Goal: Task Accomplishment & Management: Use online tool/utility

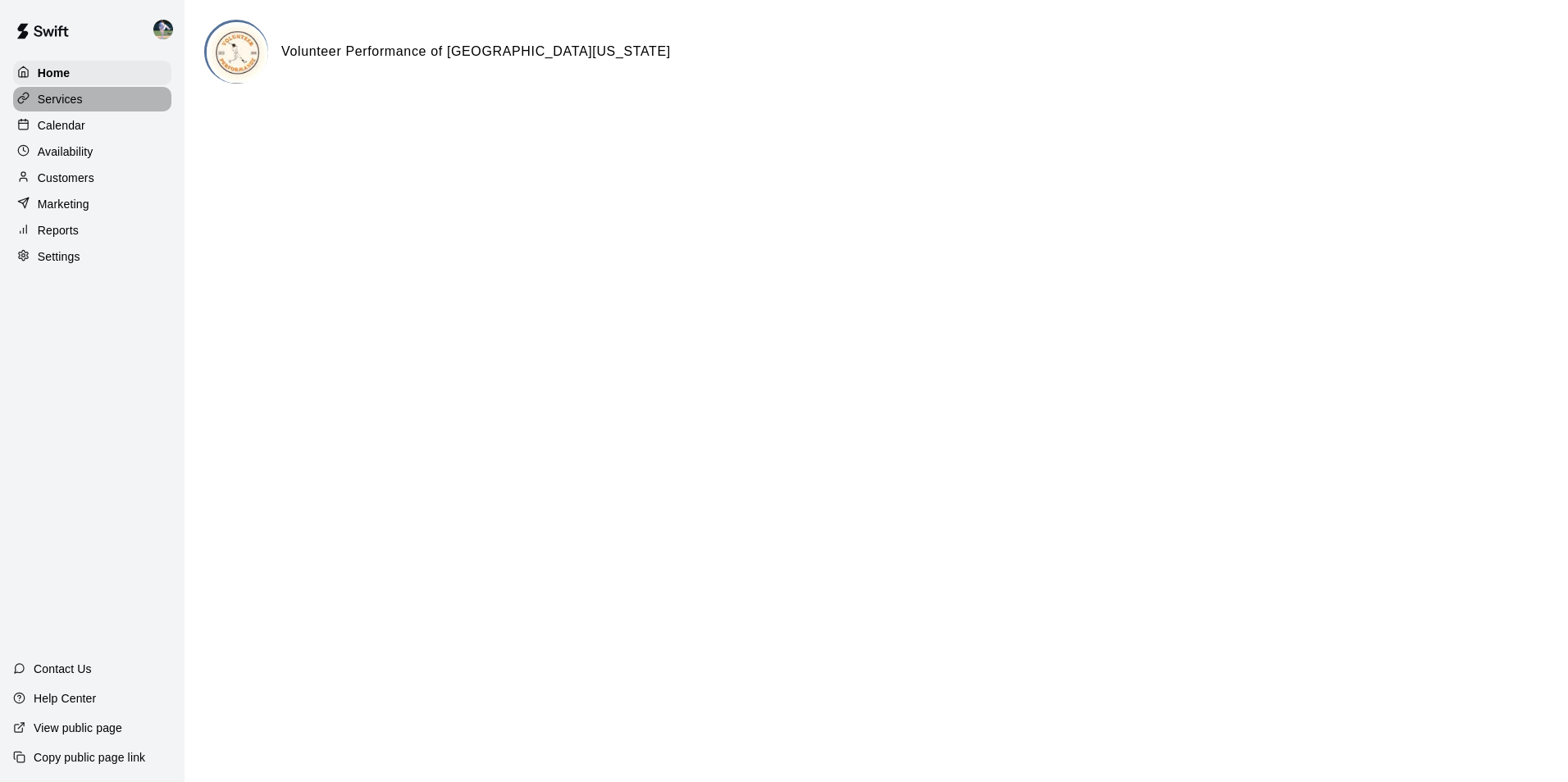
click at [60, 111] on div "Services" at bounding box center [92, 99] width 158 height 25
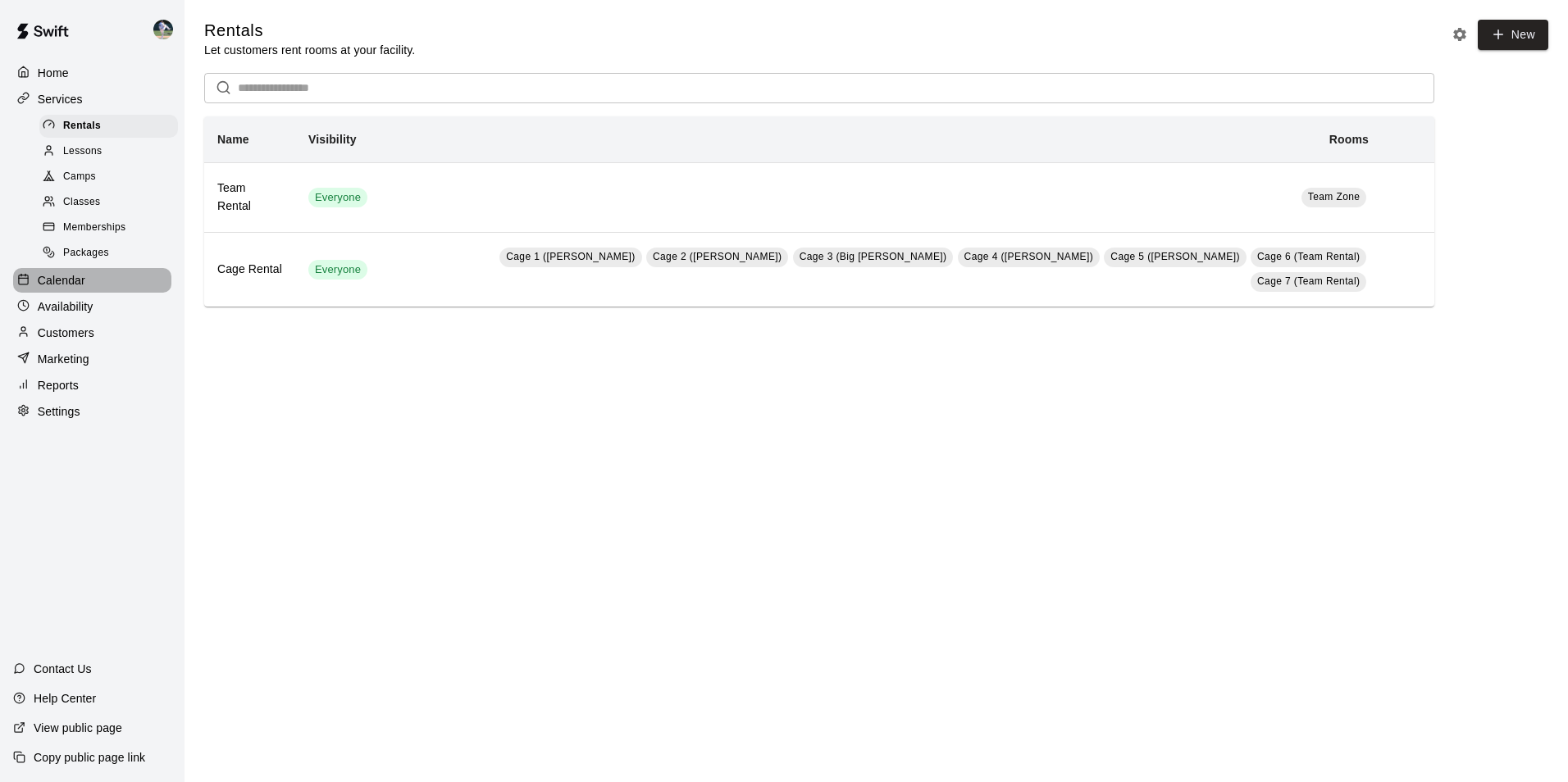
click at [59, 288] on p "Calendar" at bounding box center [62, 280] width 48 height 17
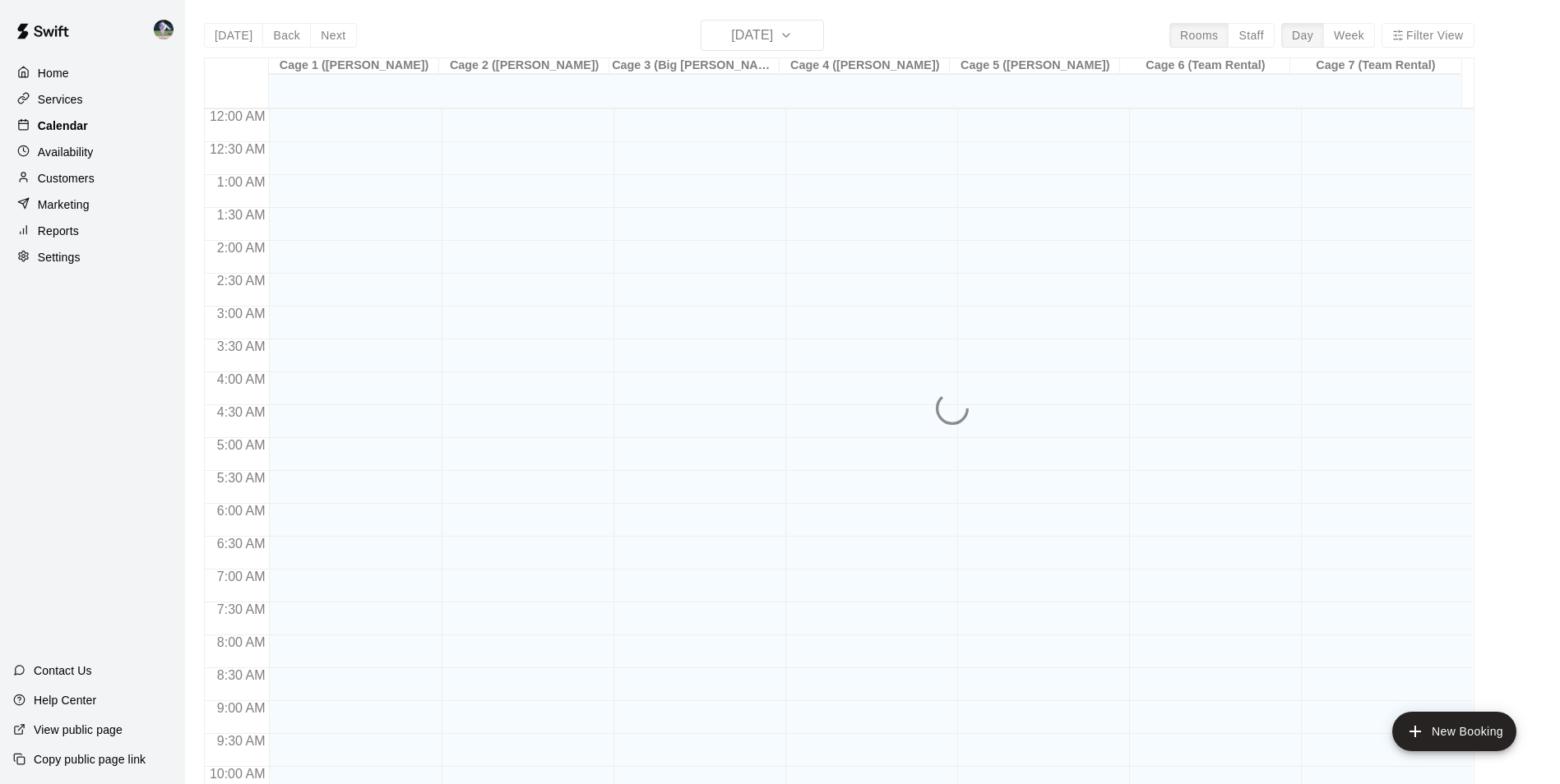
scroll to position [835, 0]
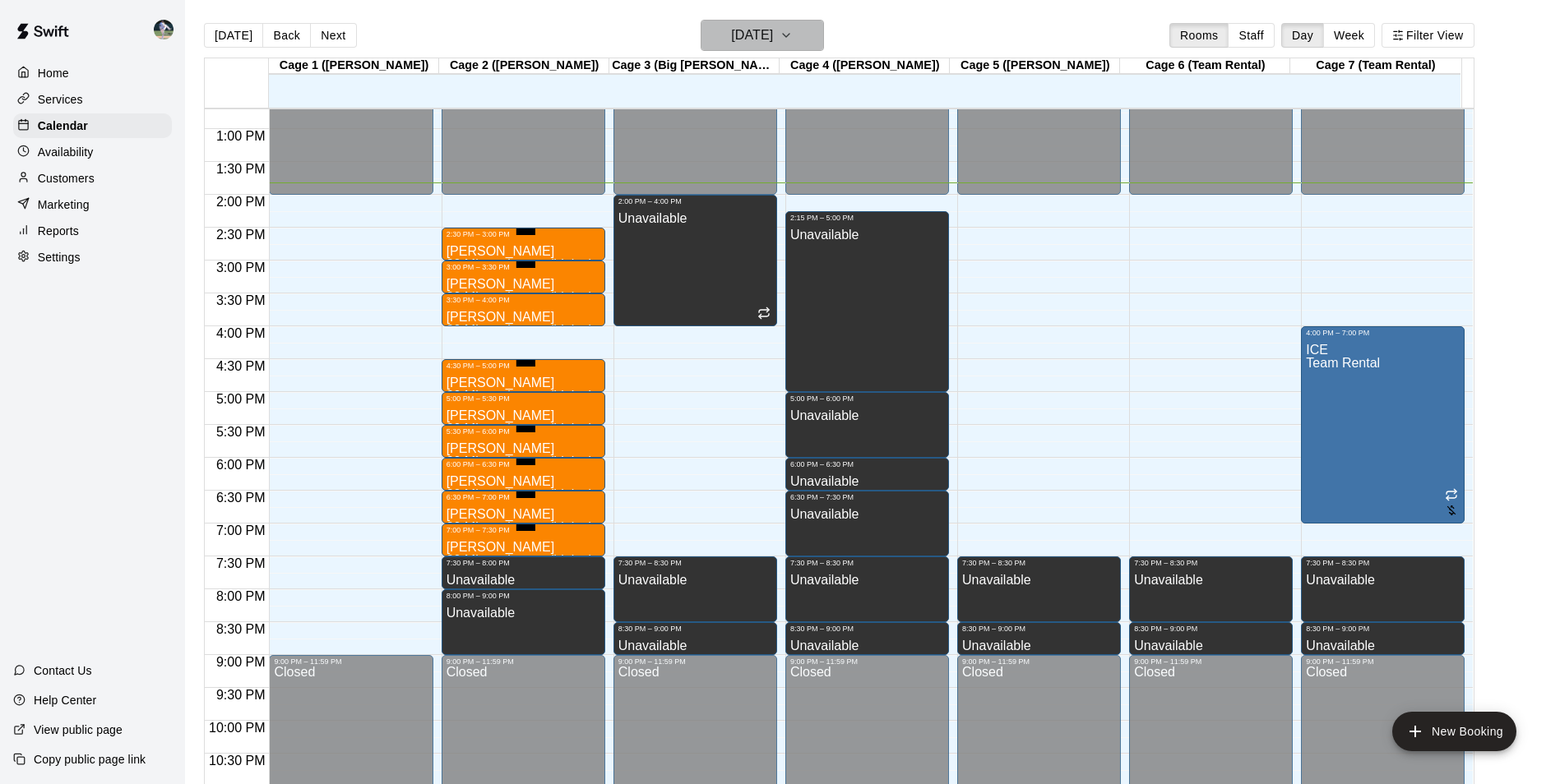
click at [773, 25] on h6 "[DATE]" at bounding box center [752, 35] width 42 height 23
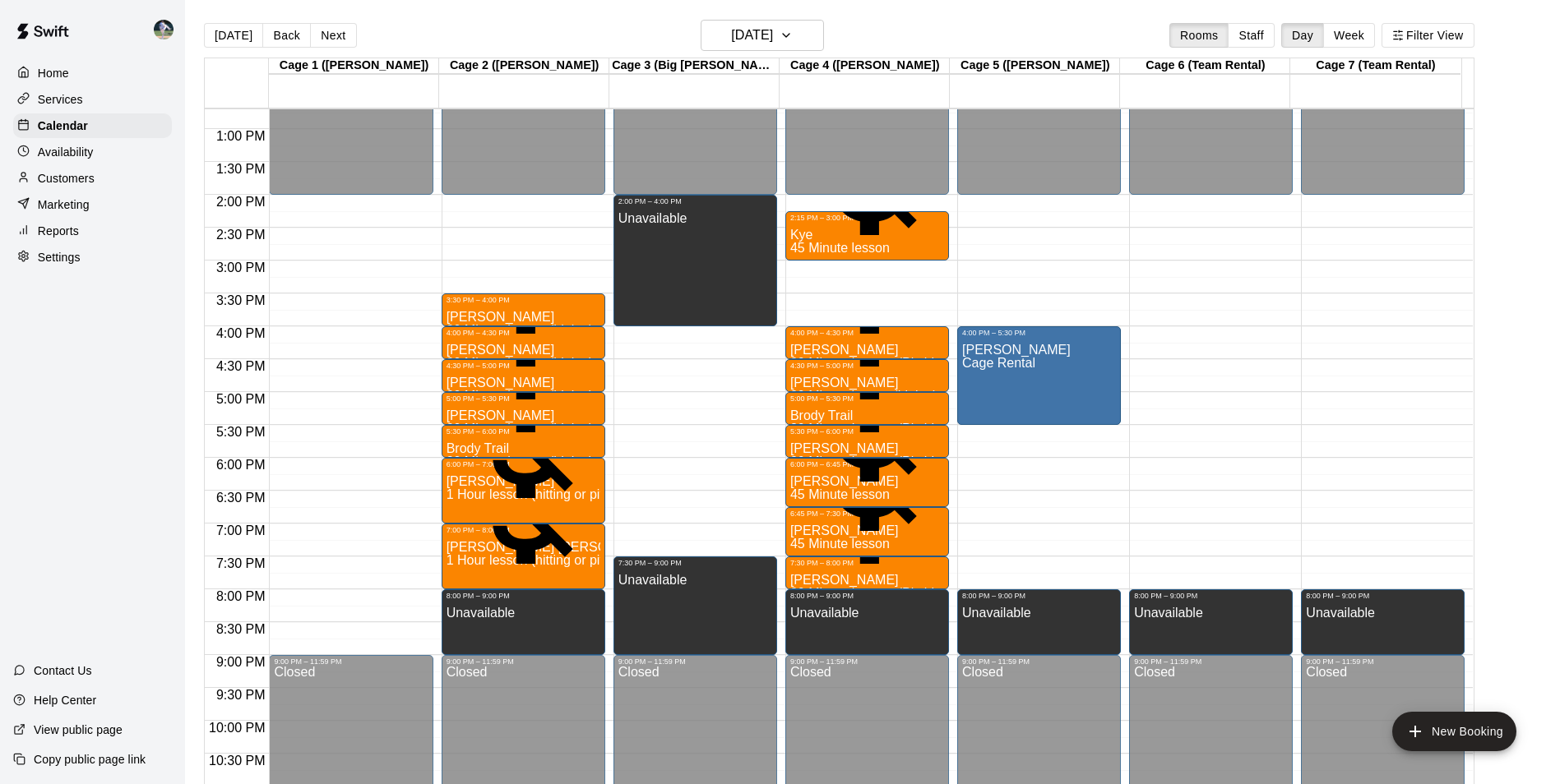
drag, startPoint x: 828, startPoint y: 67, endPoint x: 798, endPoint y: 51, distance: 34.0
click at [821, 66] on div "Cage 4 ([PERSON_NAME])" at bounding box center [864, 67] width 170 height 16
click at [773, 46] on h6 "[DATE]" at bounding box center [752, 35] width 42 height 23
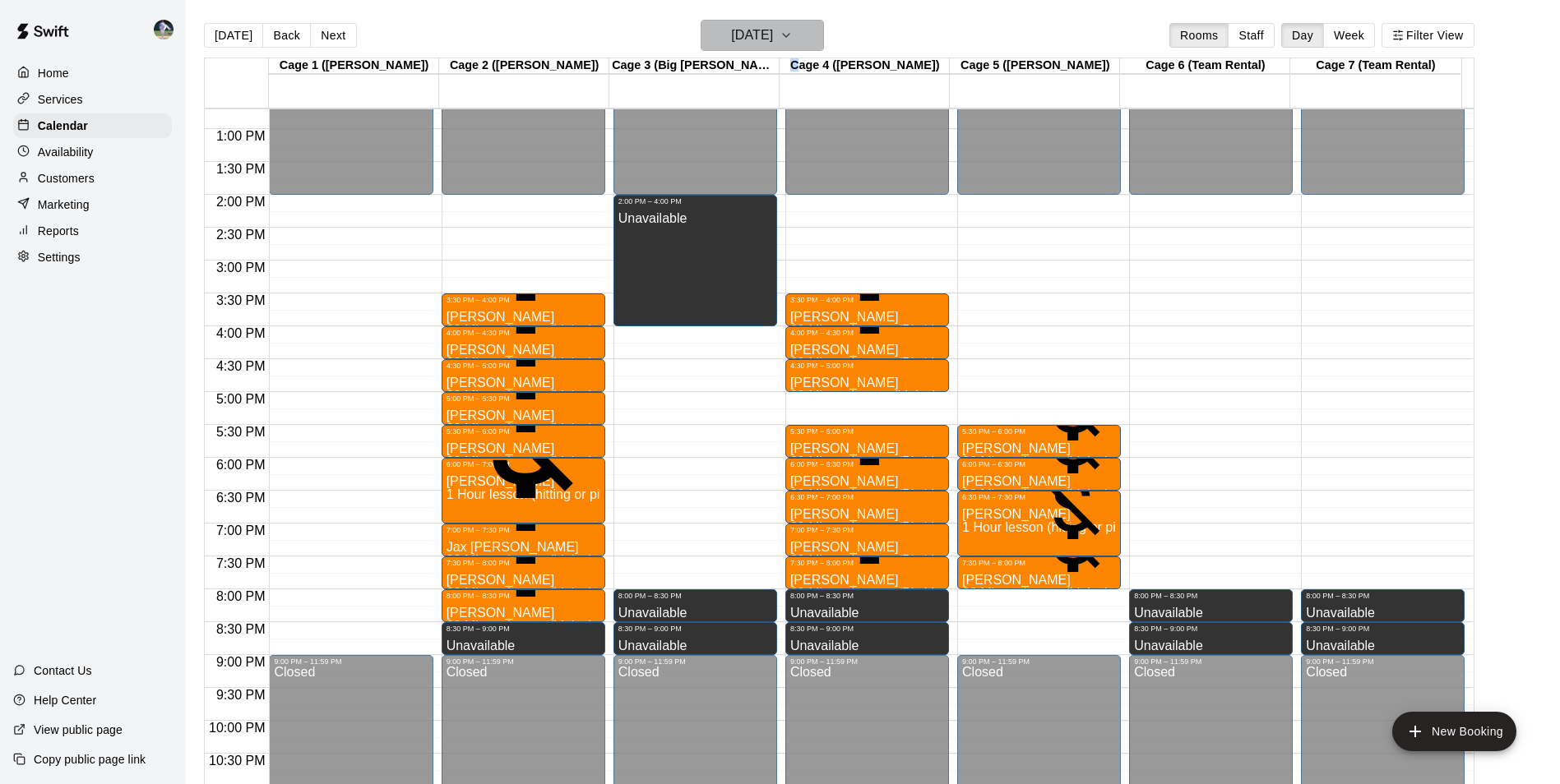
click at [773, 28] on h6 "[DATE]" at bounding box center [752, 35] width 42 height 23
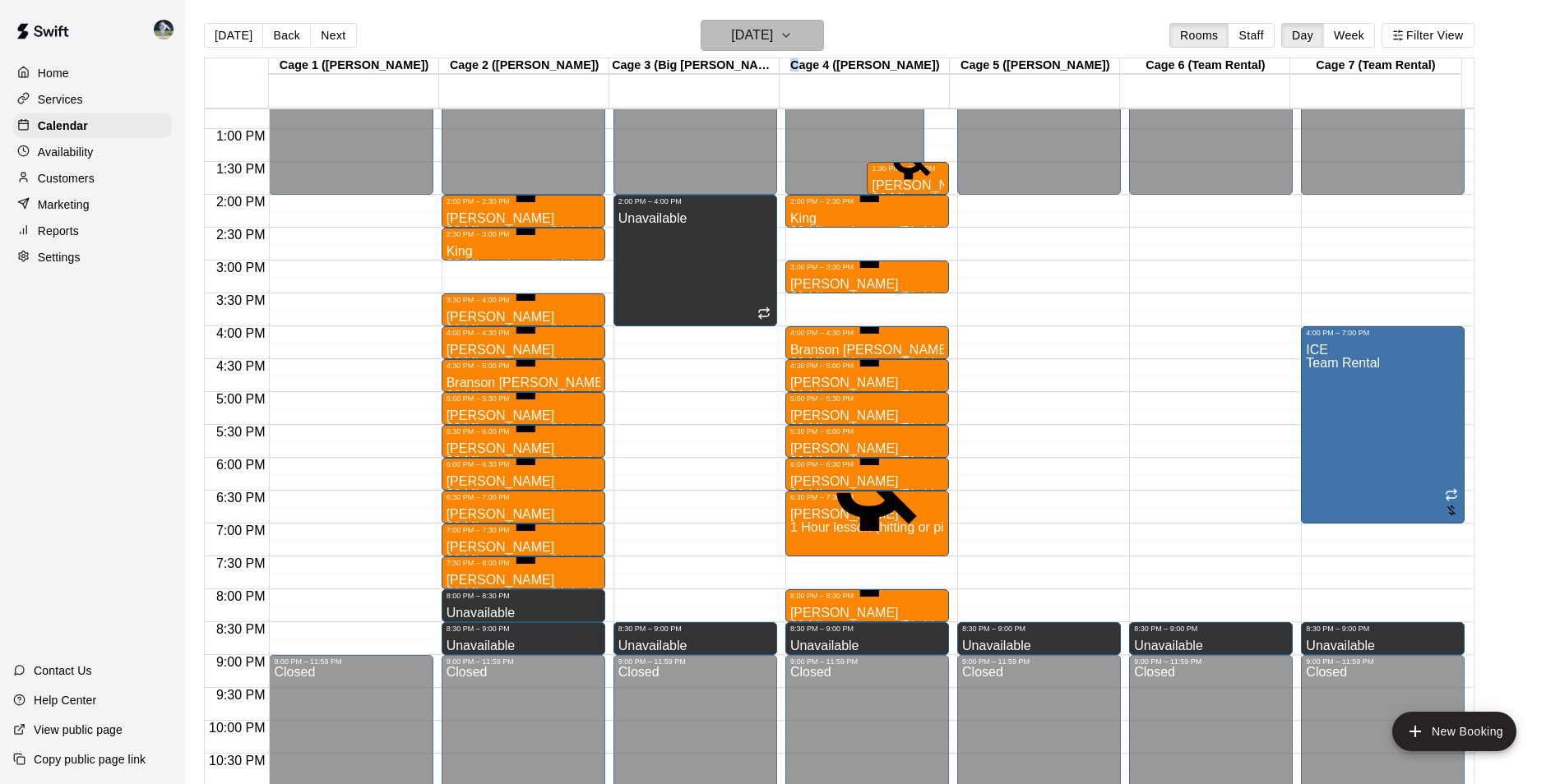
click at [735, 32] on h6 "[DATE]" at bounding box center [752, 35] width 42 height 23
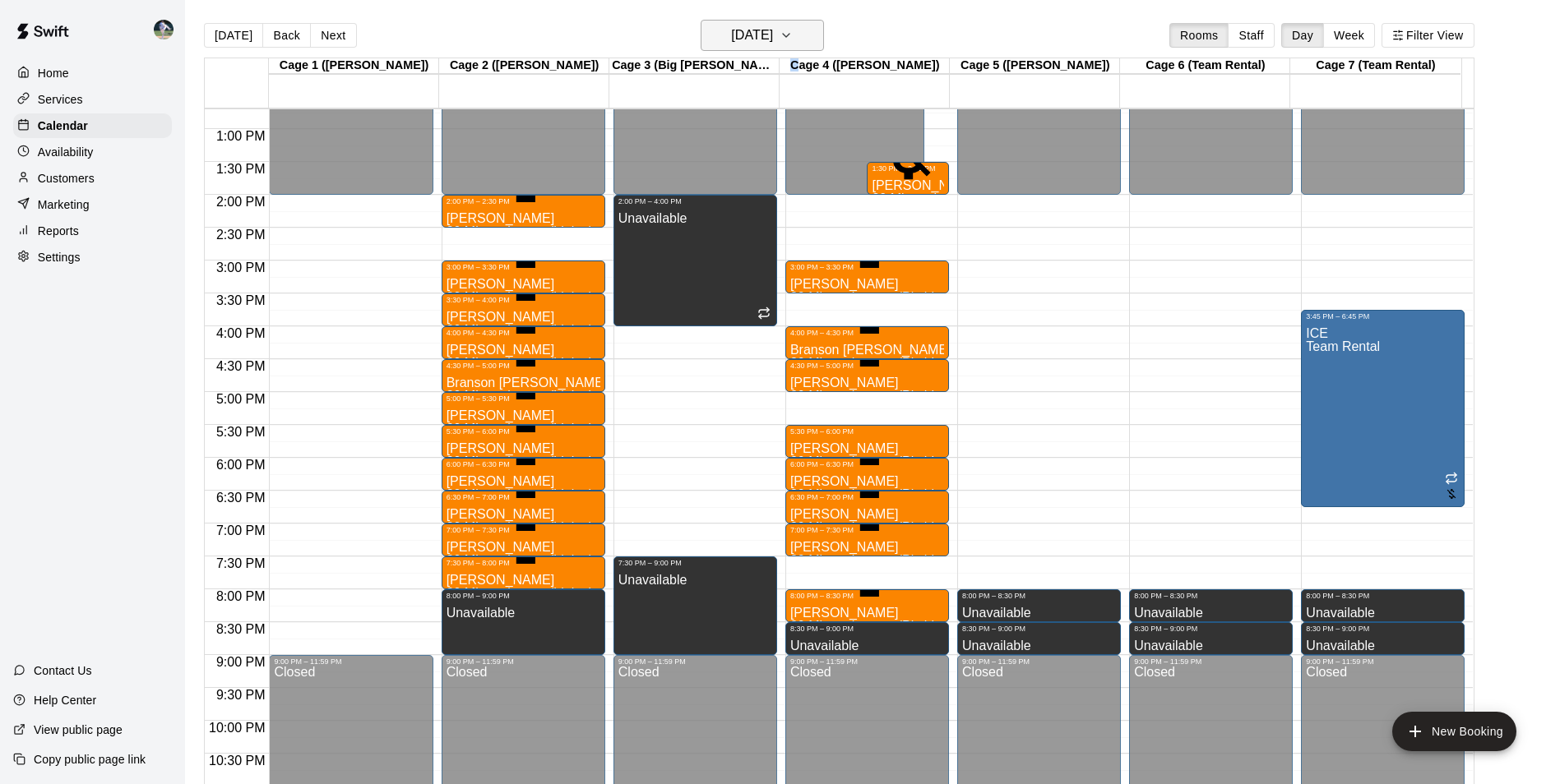
click at [761, 25] on h6 "[DATE]" at bounding box center [752, 35] width 42 height 23
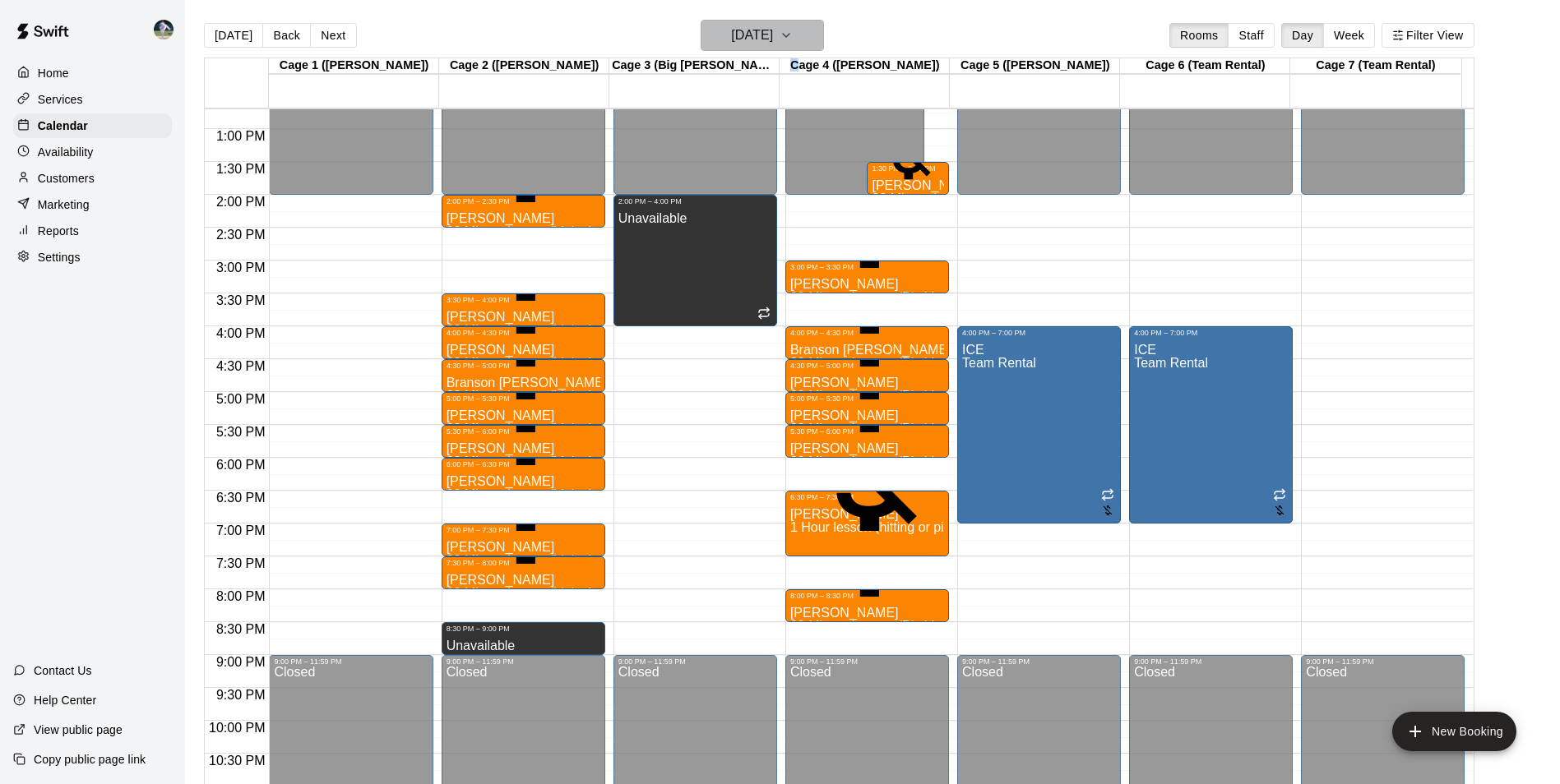
click at [751, 37] on h6 "[DATE]" at bounding box center [752, 35] width 42 height 23
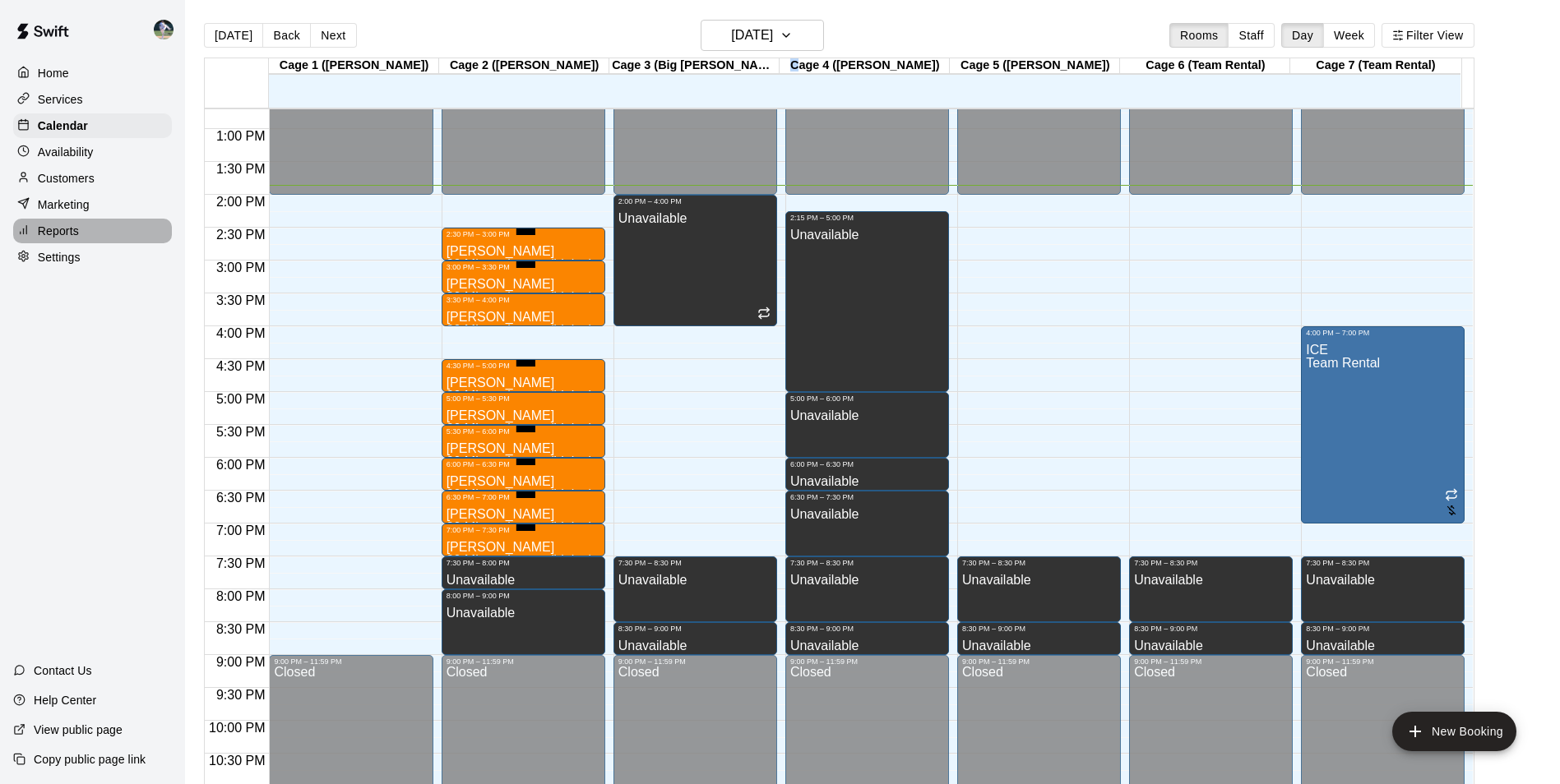
click at [50, 239] on p "Reports" at bounding box center [59, 231] width 41 height 17
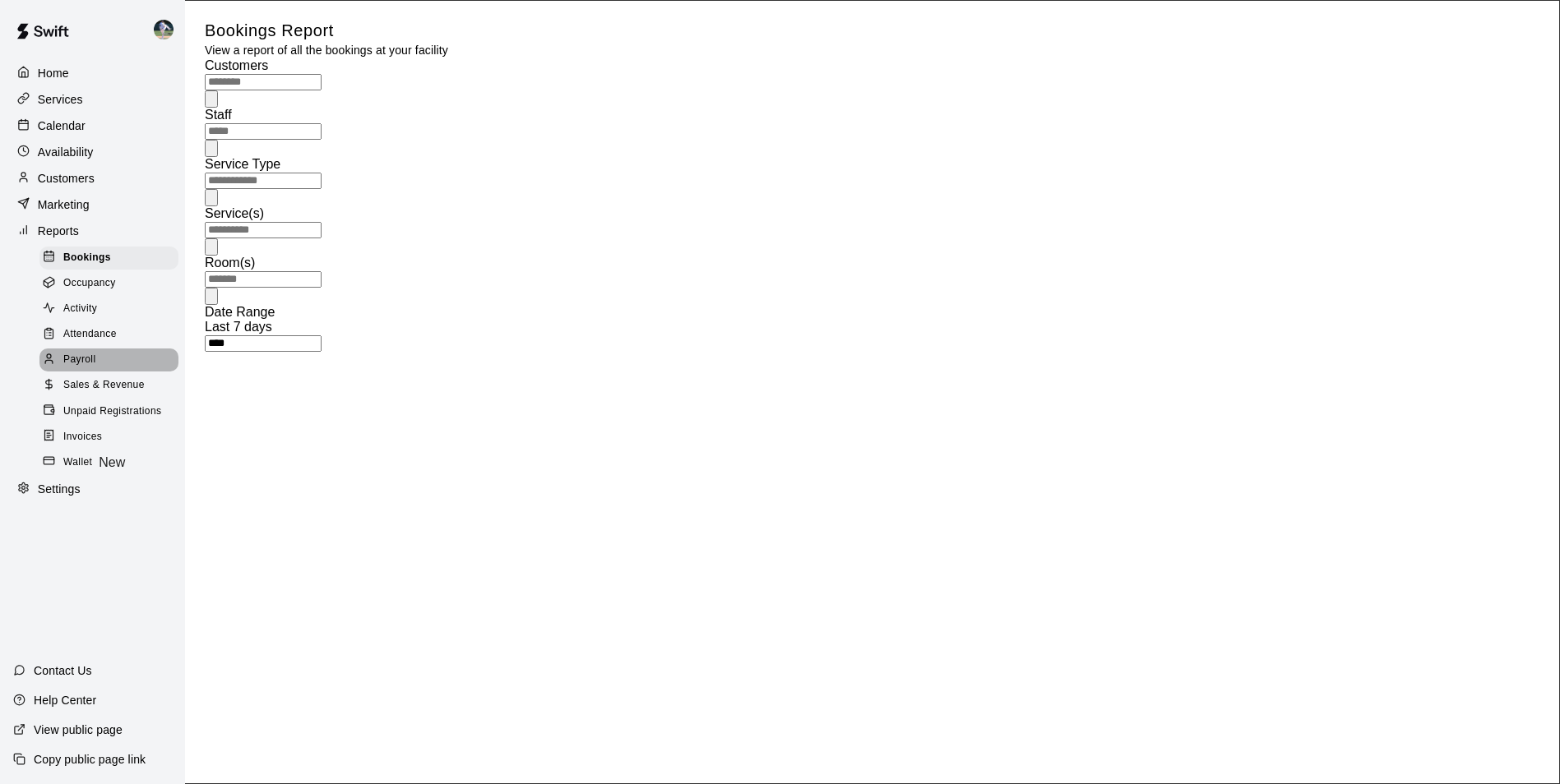
click at [96, 365] on div "Payroll" at bounding box center [108, 360] width 139 height 23
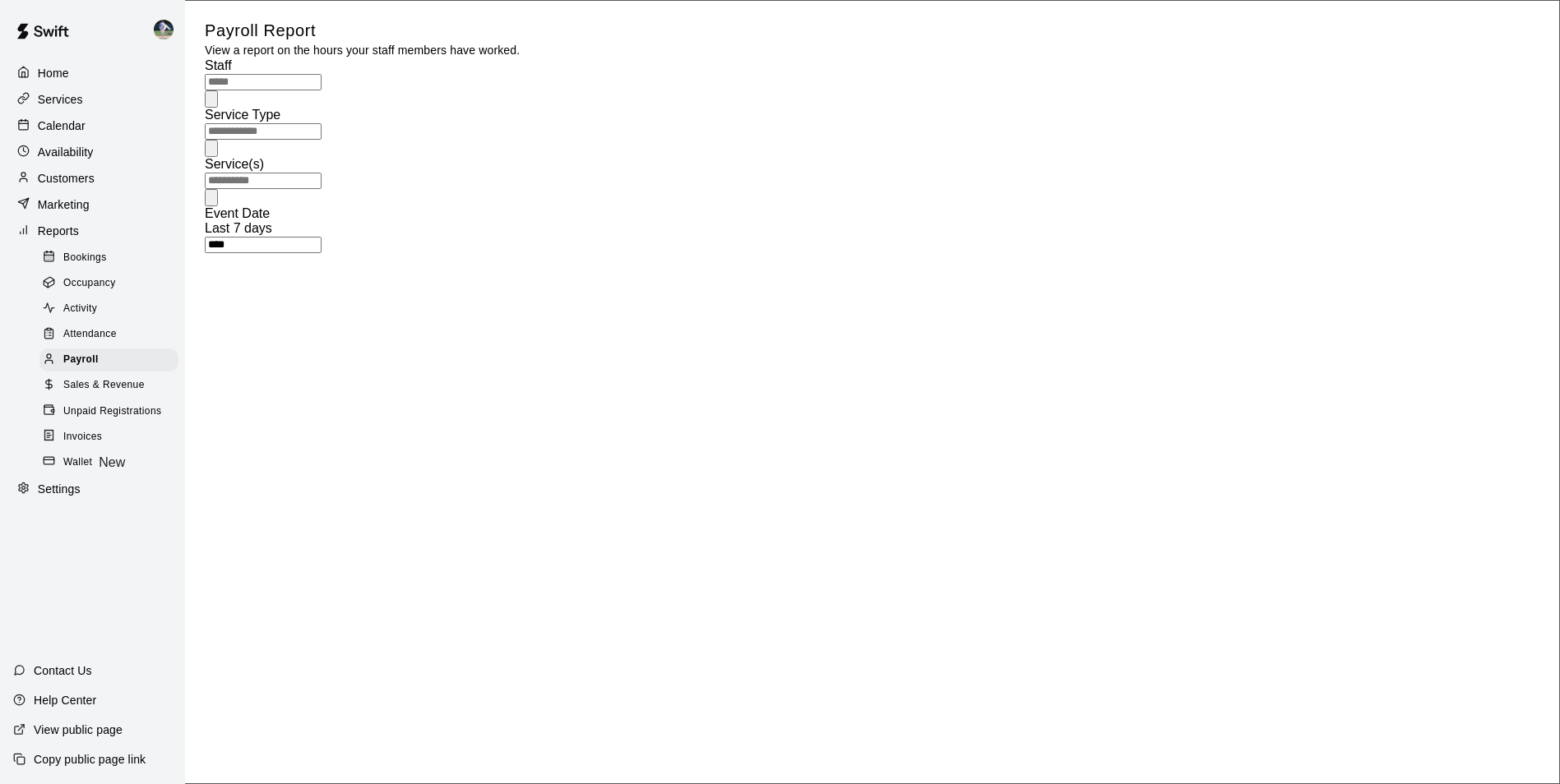
click at [302, 90] on input "text" at bounding box center [264, 82] width 117 height 17
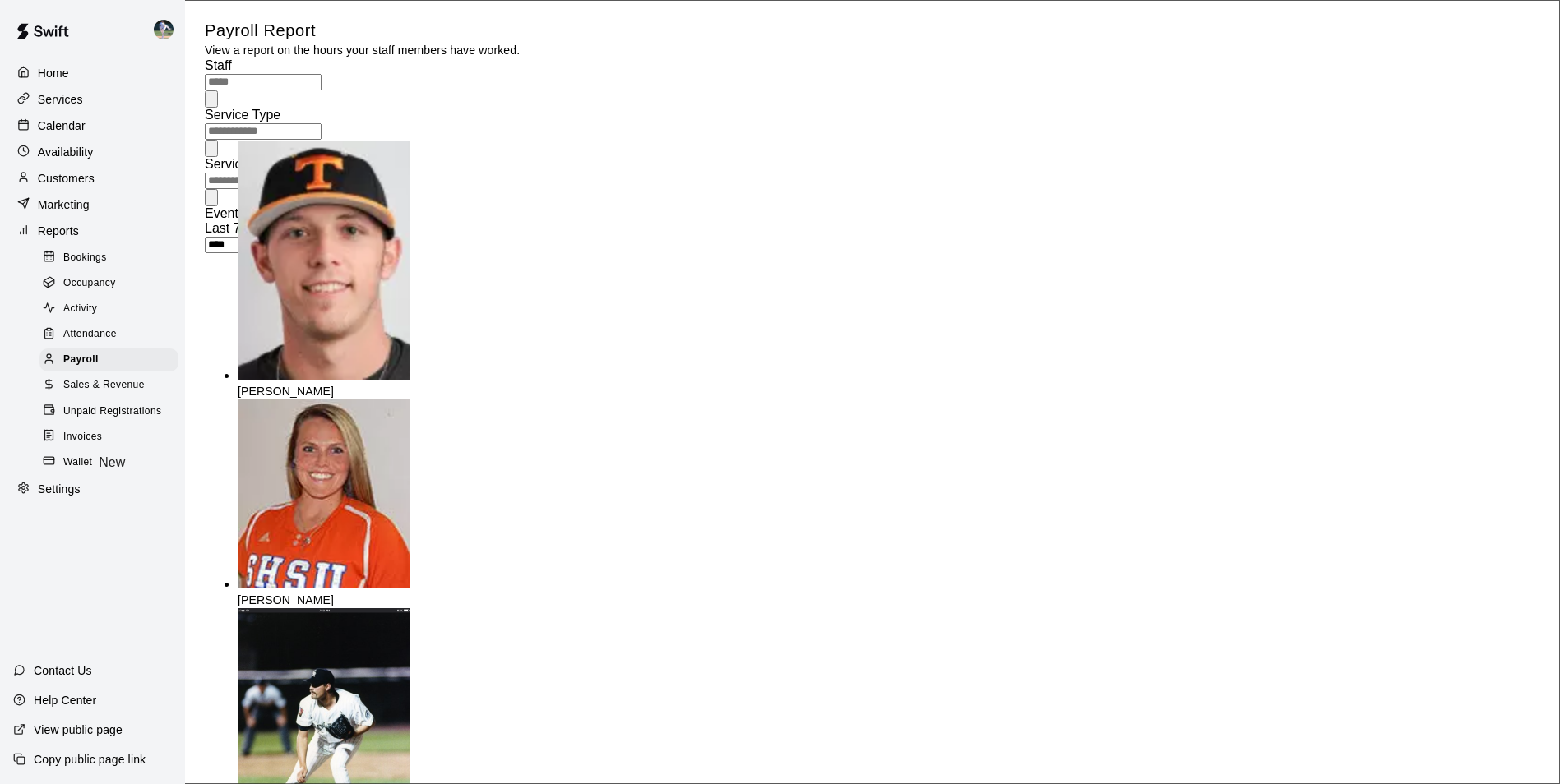
type input "*********"
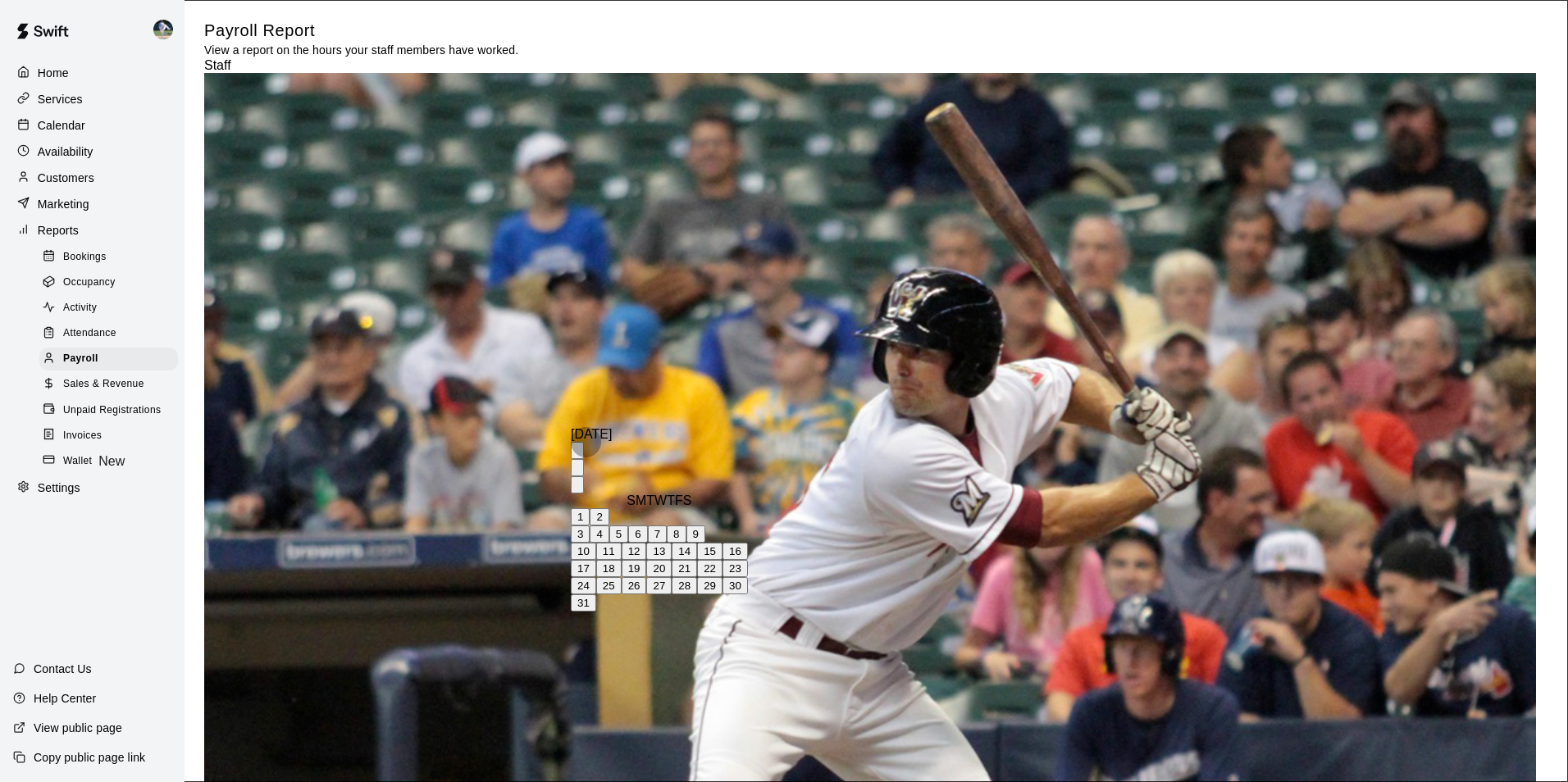
click at [589, 514] on button "1" at bounding box center [580, 516] width 19 height 17
type input "**********"
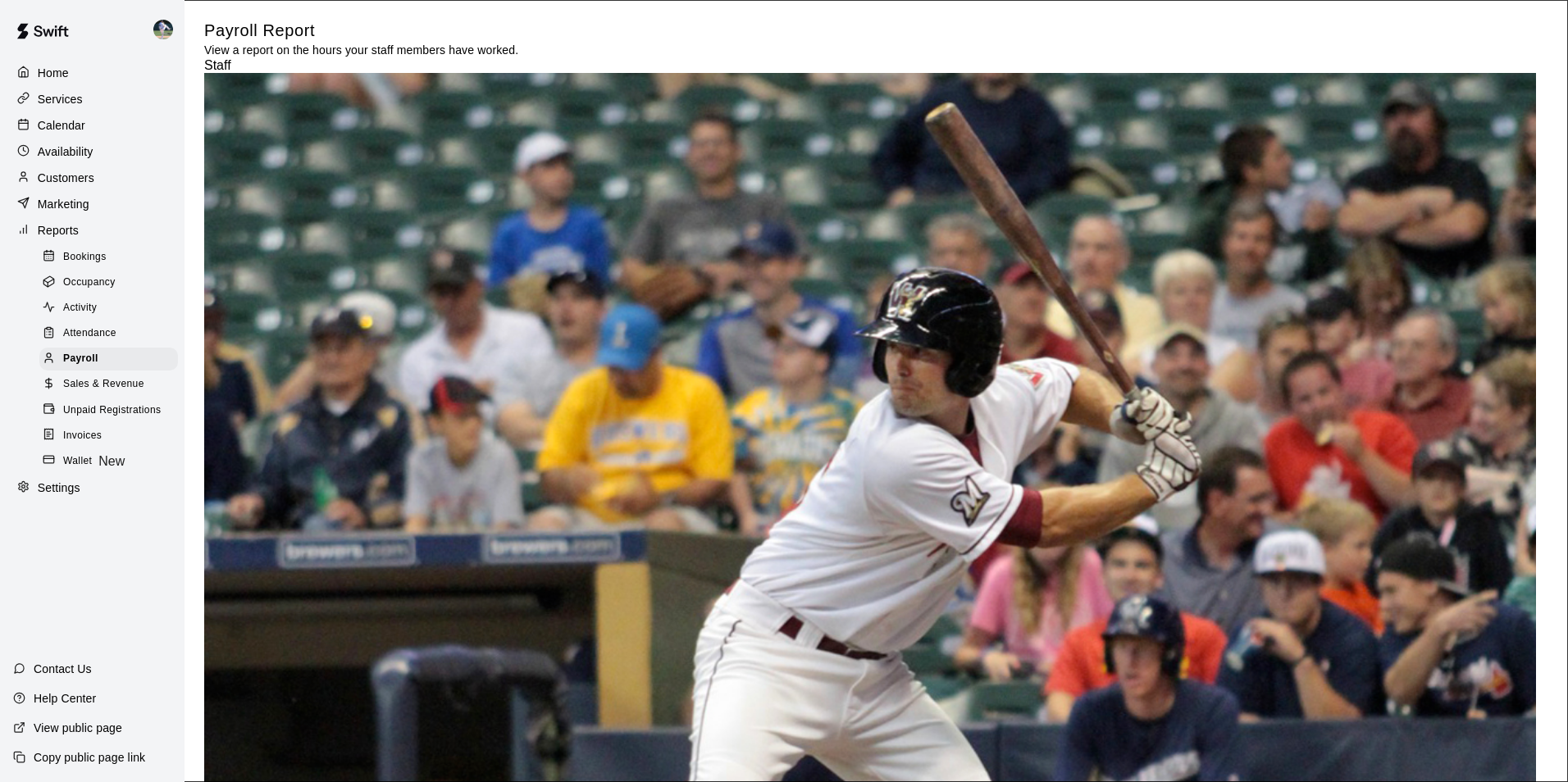
type input "******"
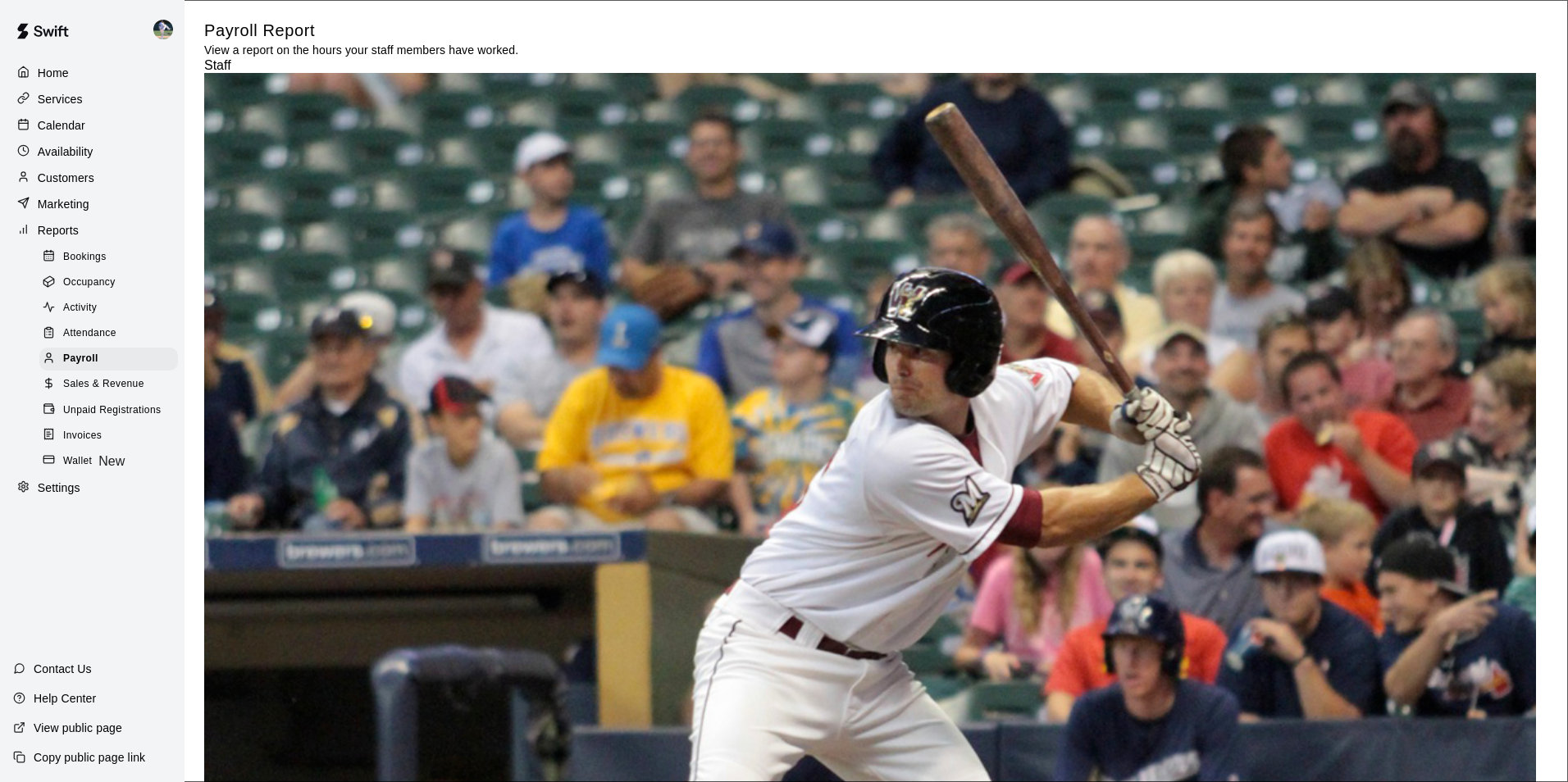
drag, startPoint x: 942, startPoint y: 81, endPoint x: 934, endPoint y: 88, distance: 10.6
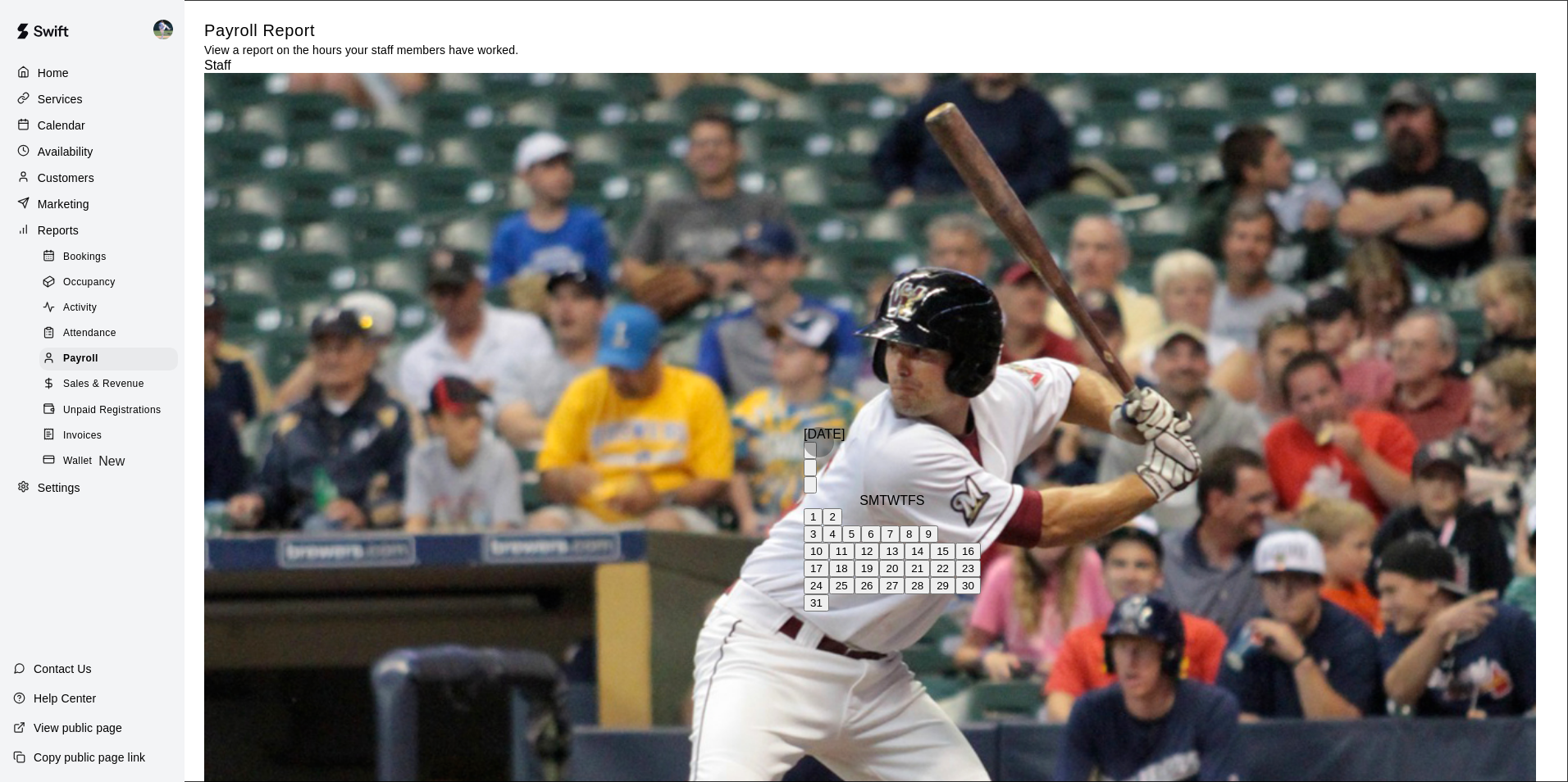
click at [955, 560] on button "15" at bounding box center [942, 550] width 26 height 17
type input "**********"
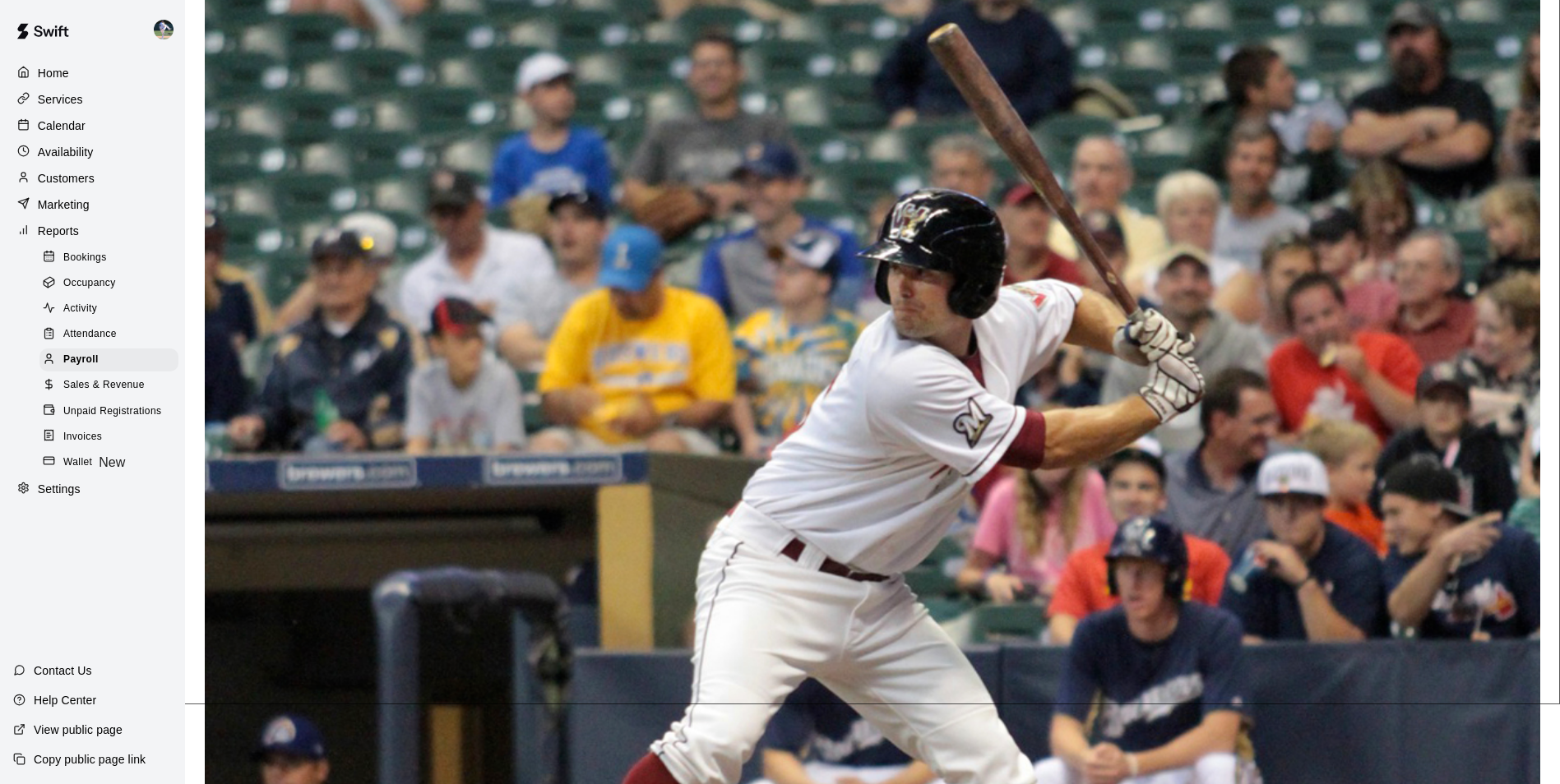
scroll to position [3604, 0]
click at [120, 394] on span "Sales & Revenue" at bounding box center [104, 385] width 82 height 17
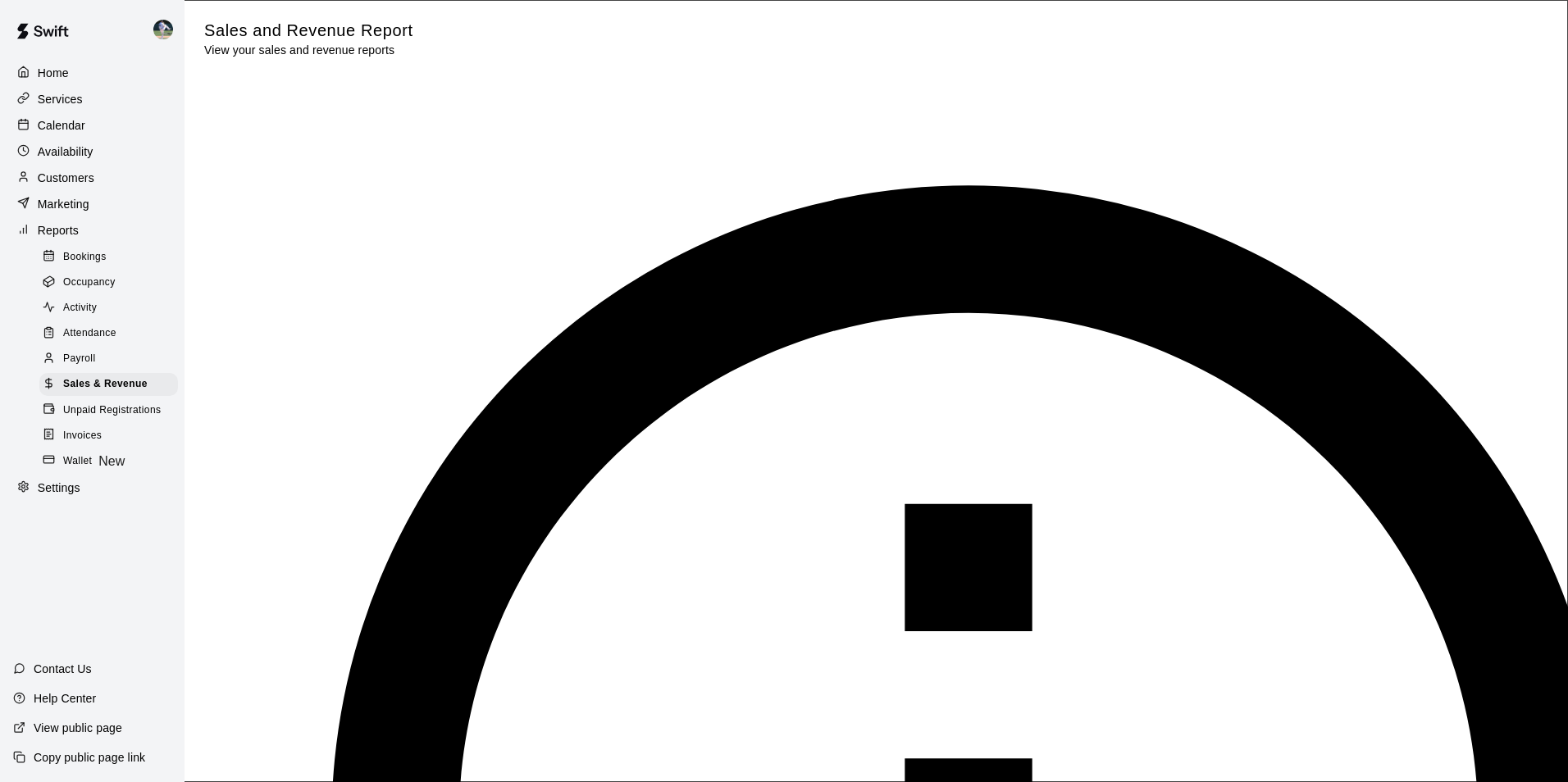
type input "******"
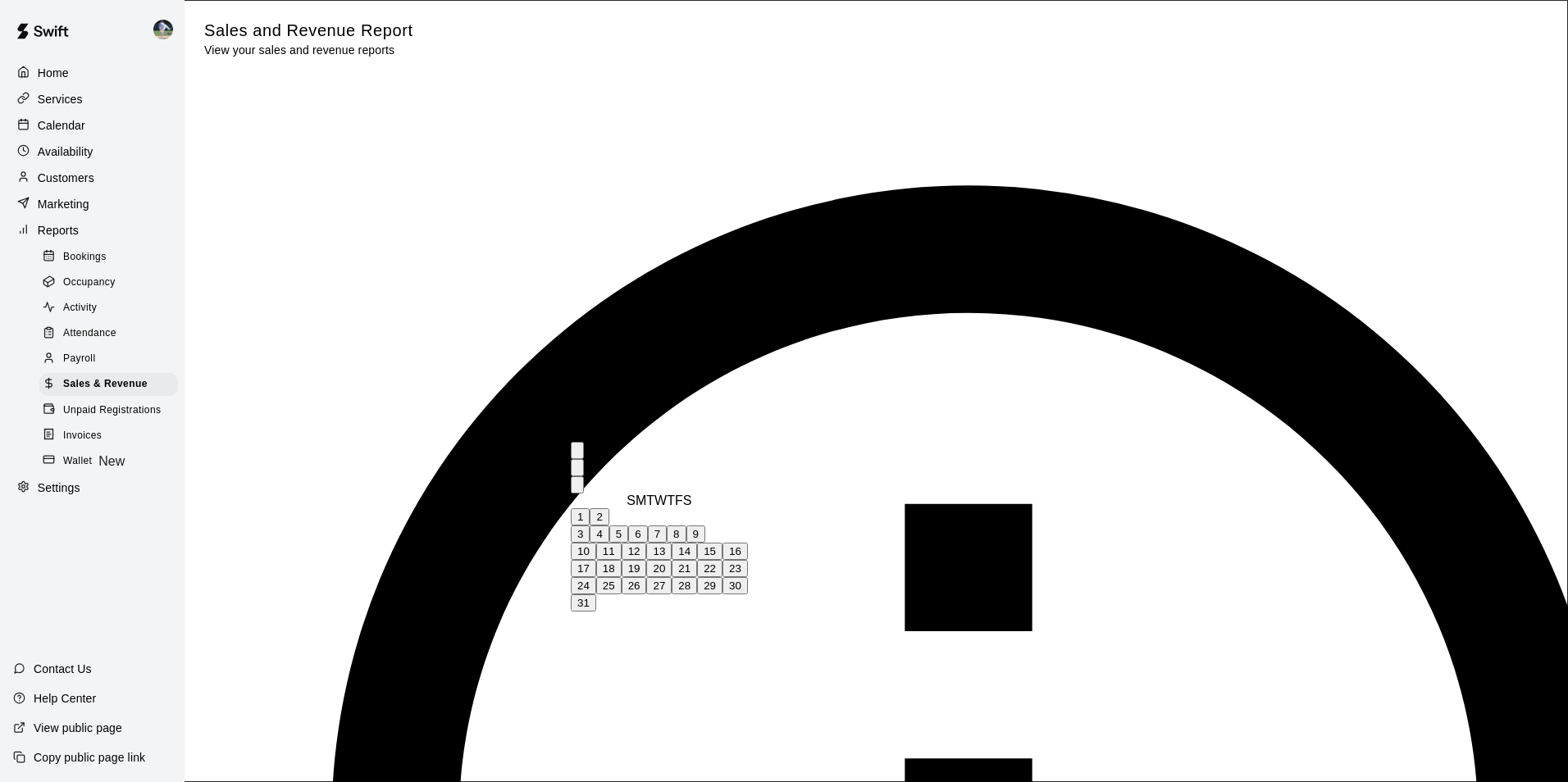
click at [584, 459] on button "Previous month" at bounding box center [577, 467] width 13 height 17
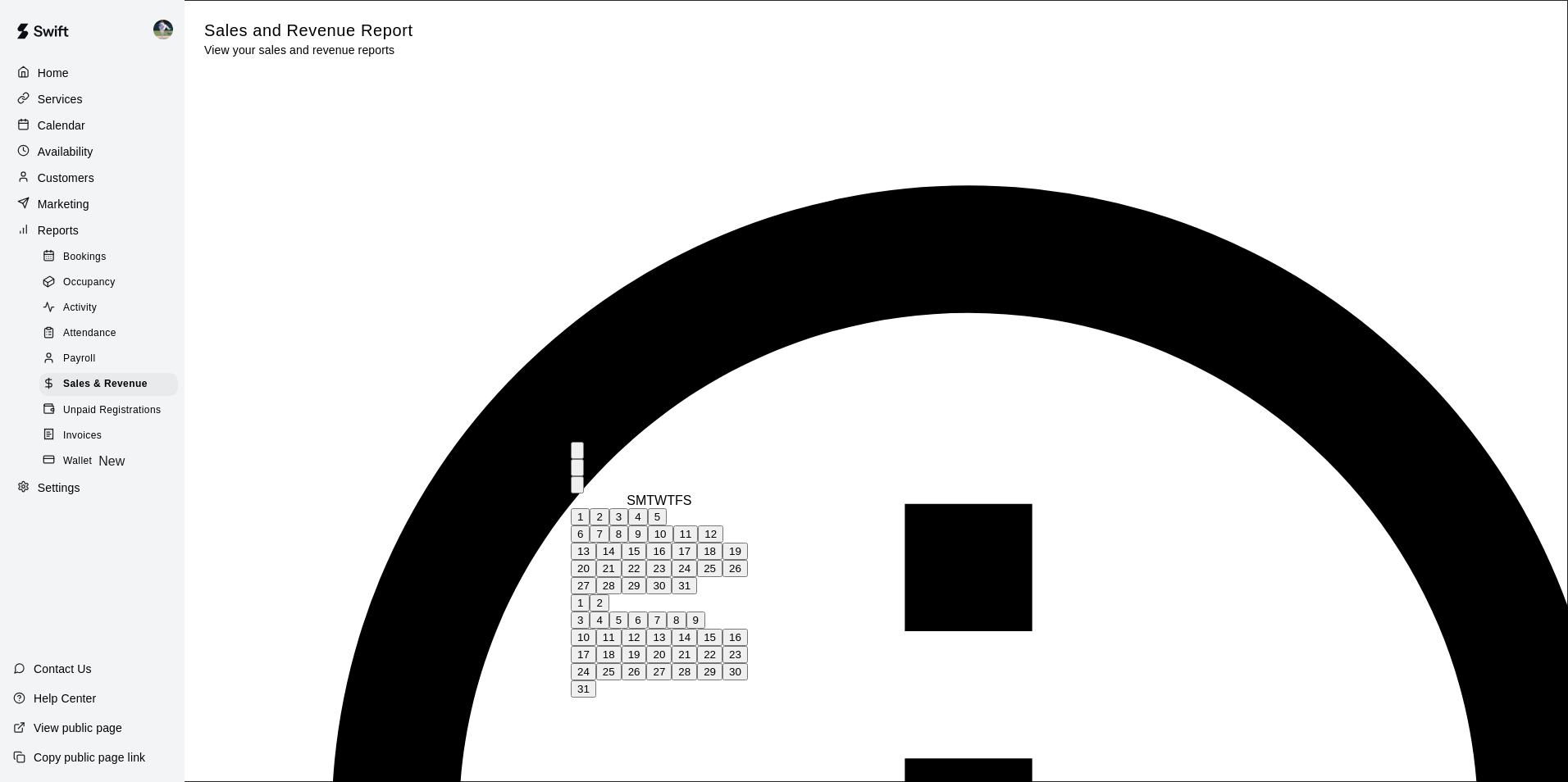
click at [584, 459] on button "Previous month" at bounding box center [577, 467] width 13 height 17
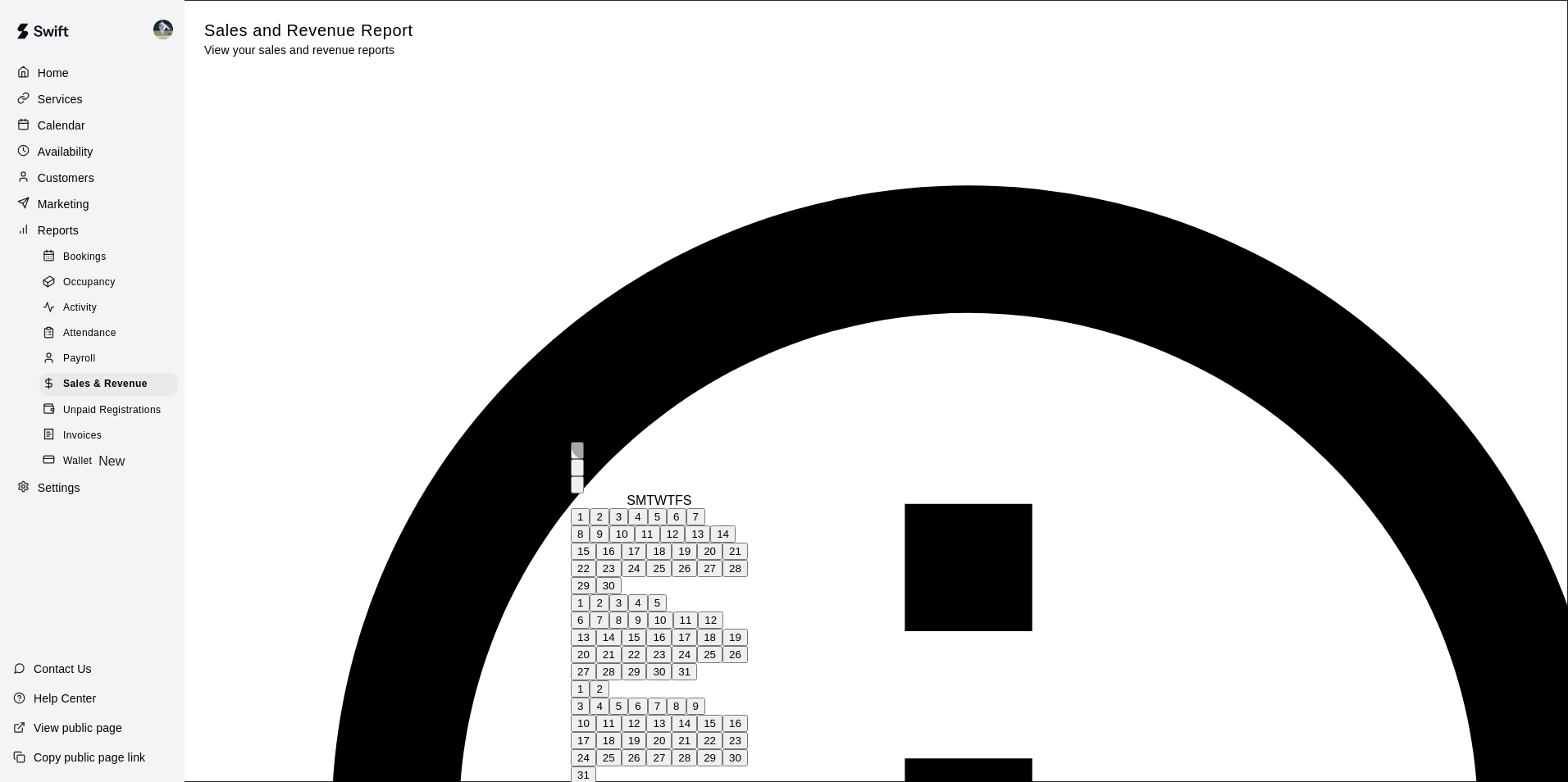
click at [584, 459] on button "Previous month" at bounding box center [577, 467] width 13 height 17
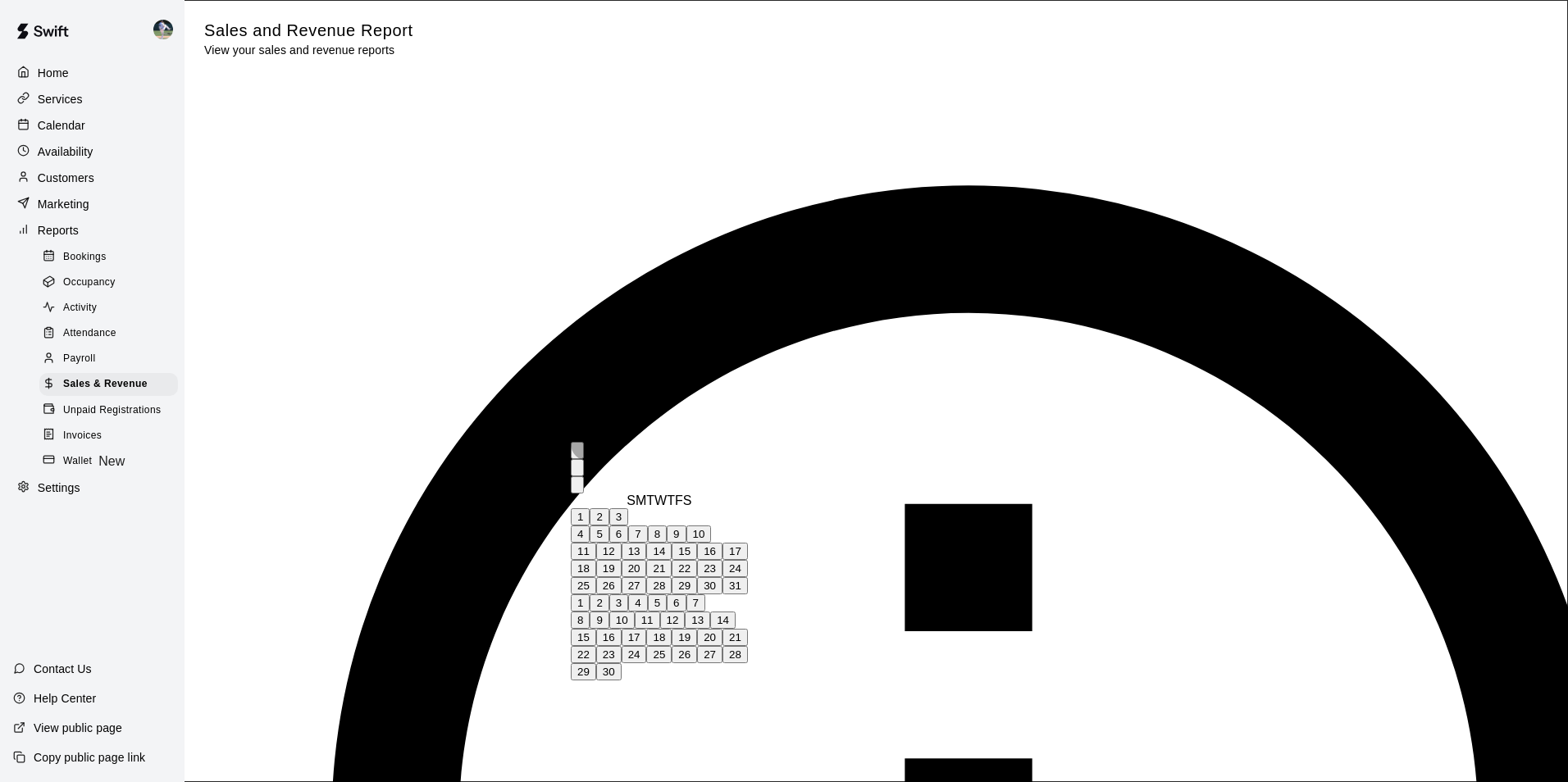
click at [584, 459] on button "Previous month" at bounding box center [577, 467] width 13 height 17
click at [589, 525] on button "1" at bounding box center [580, 516] width 19 height 17
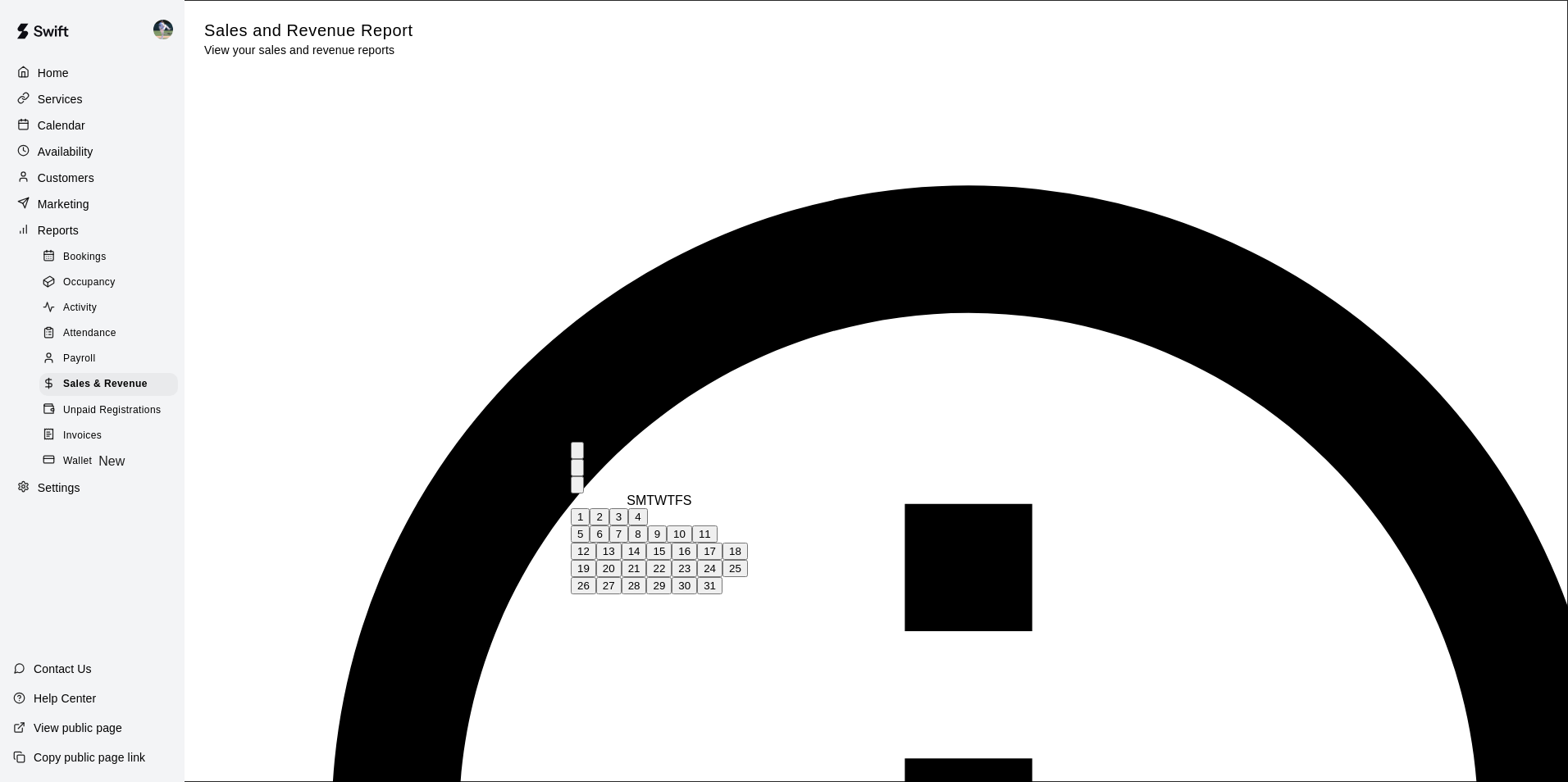
type input "**********"
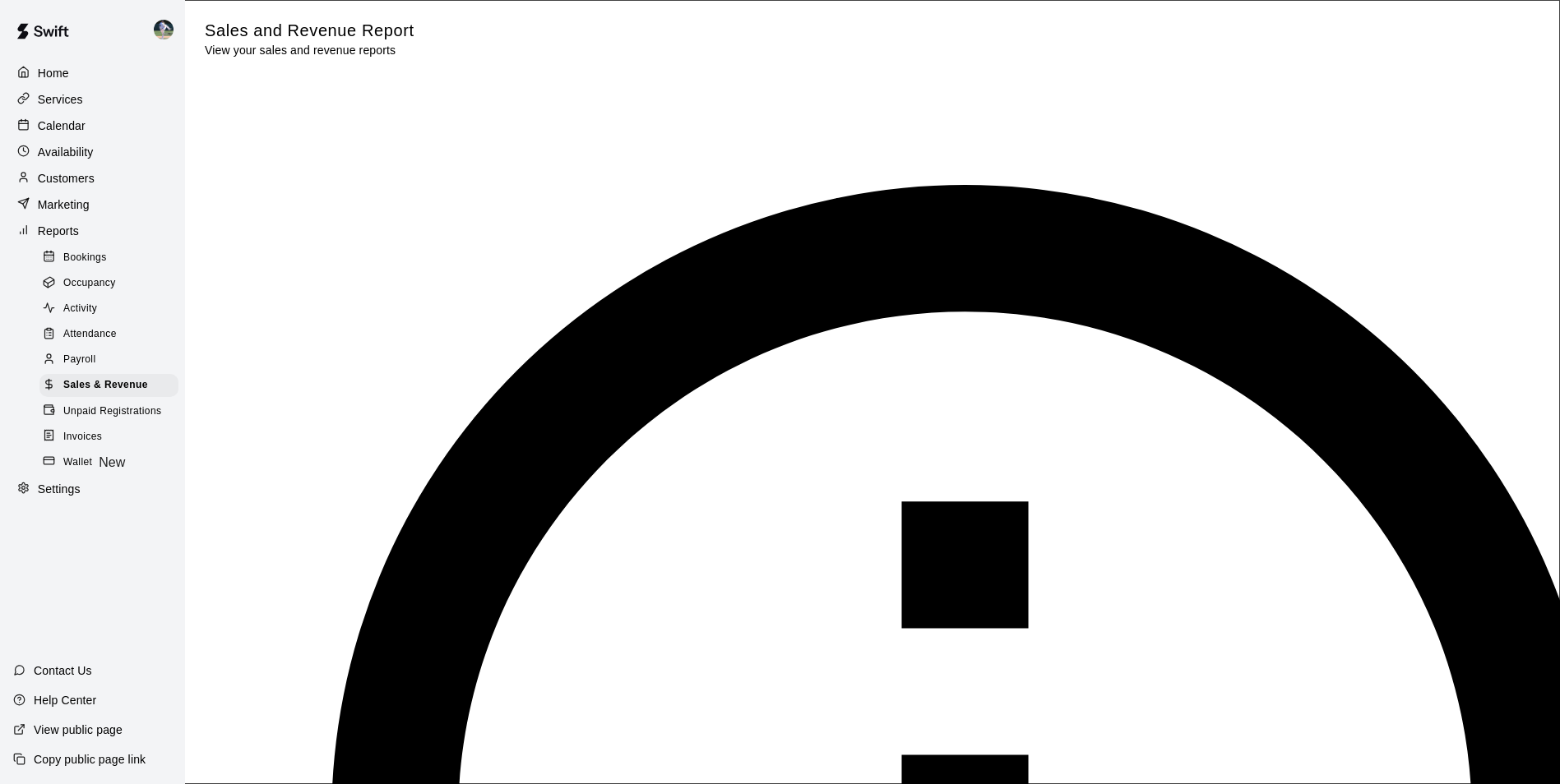
click at [71, 75] on div "Home" at bounding box center [92, 74] width 159 height 25
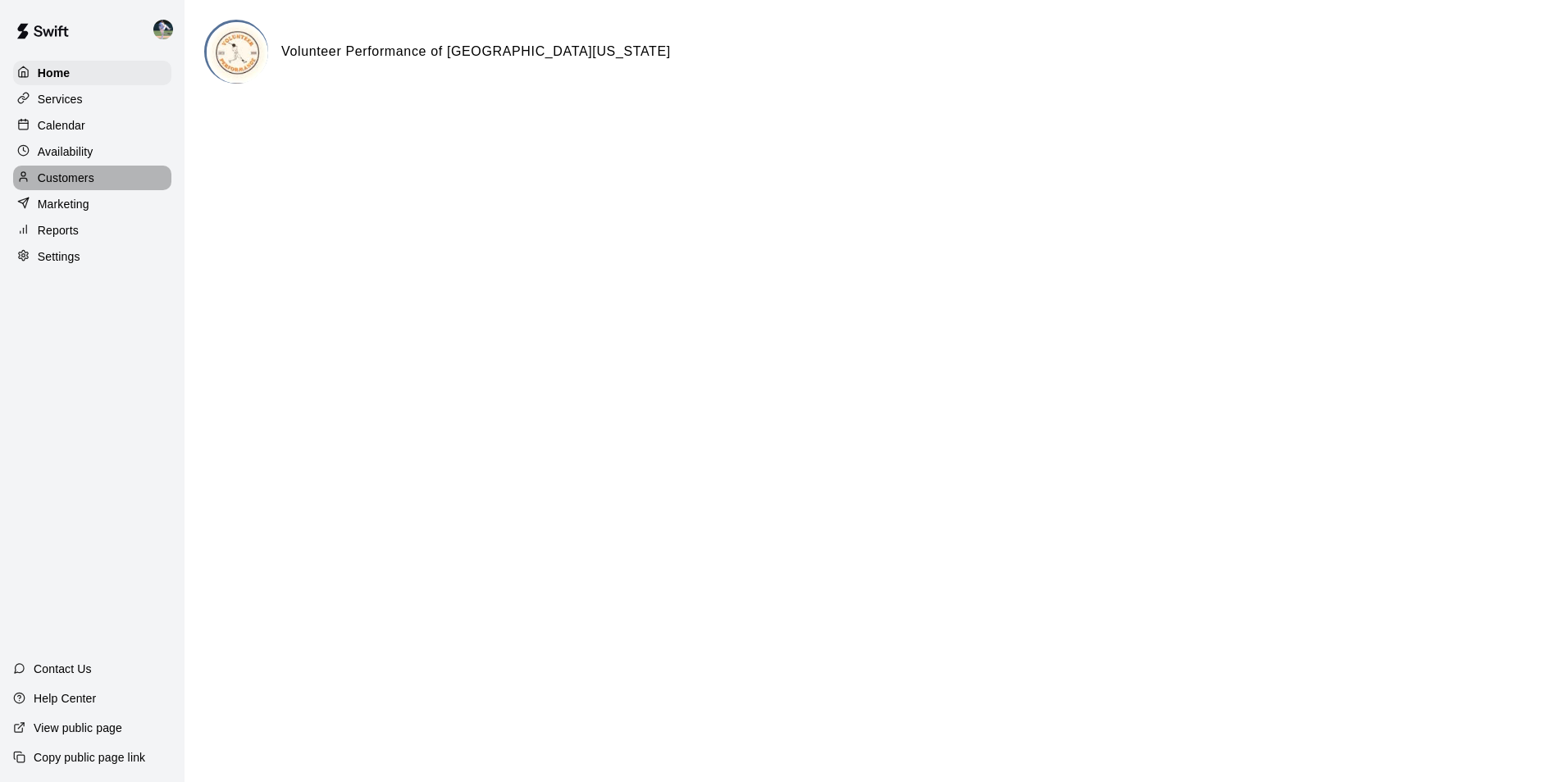
click at [122, 184] on div "Customers" at bounding box center [92, 178] width 158 height 25
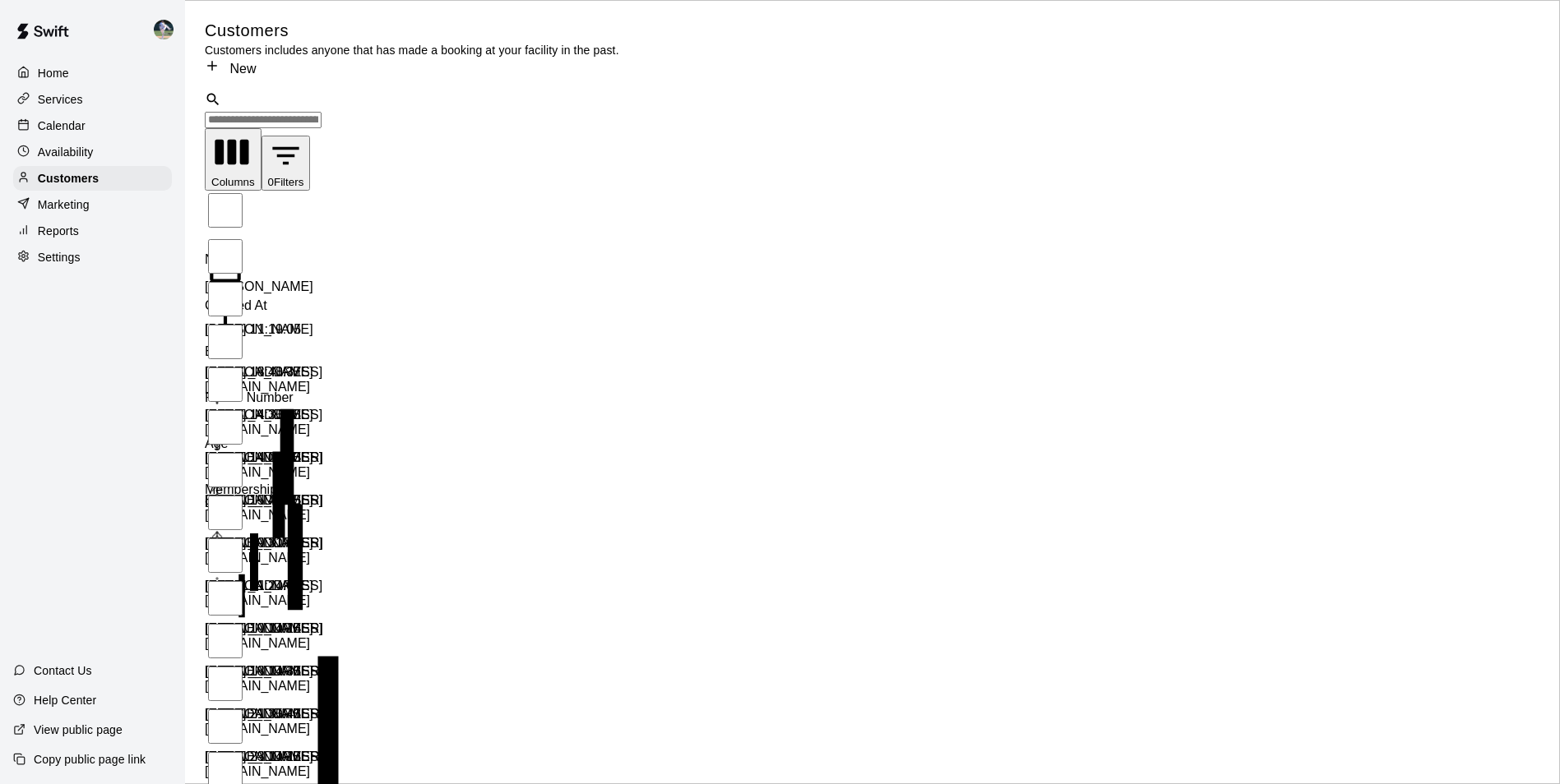
click at [77, 231] on p "Reports" at bounding box center [59, 231] width 41 height 17
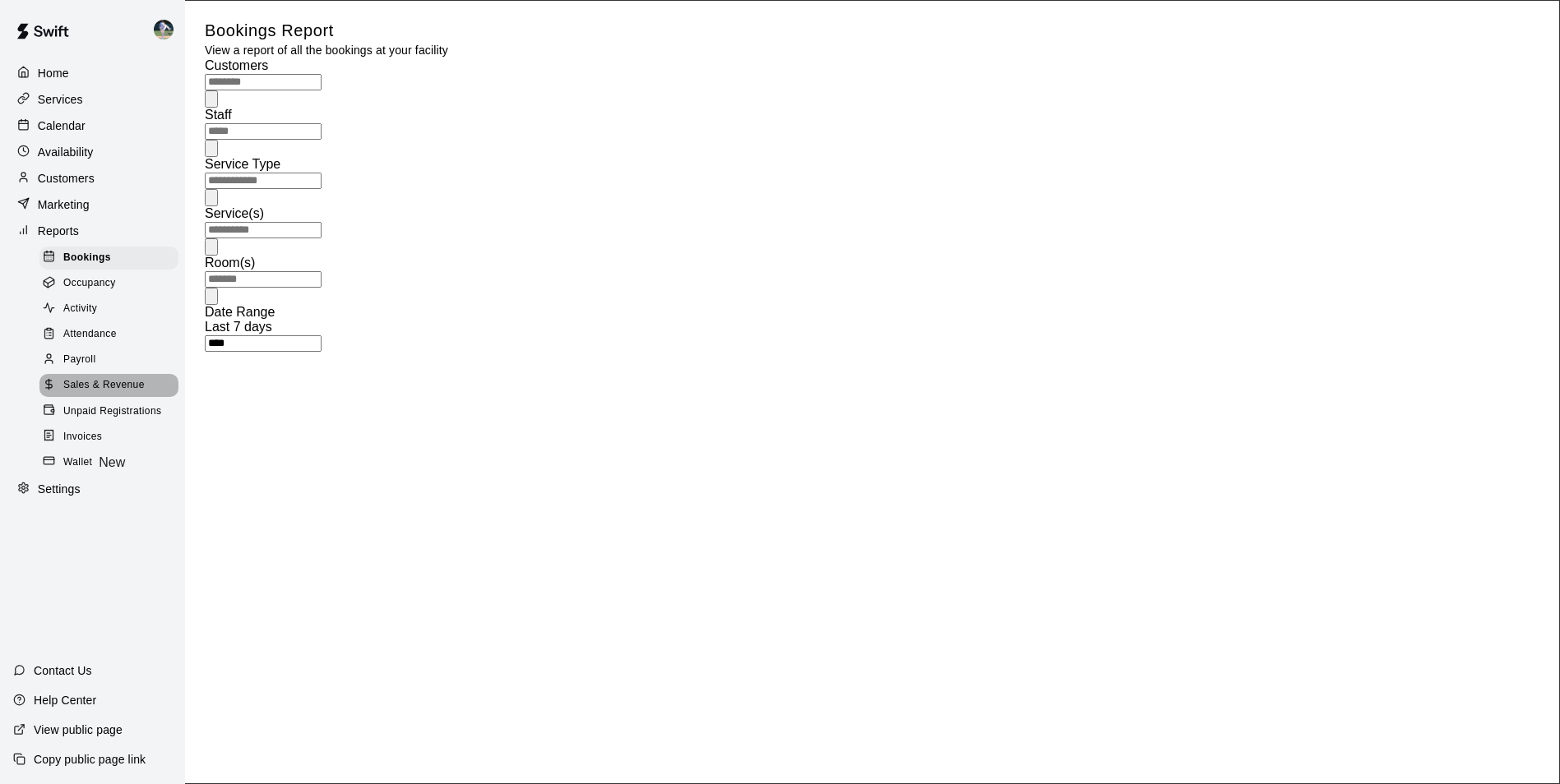
click at [133, 394] on span "Sales & Revenue" at bounding box center [104, 385] width 82 height 17
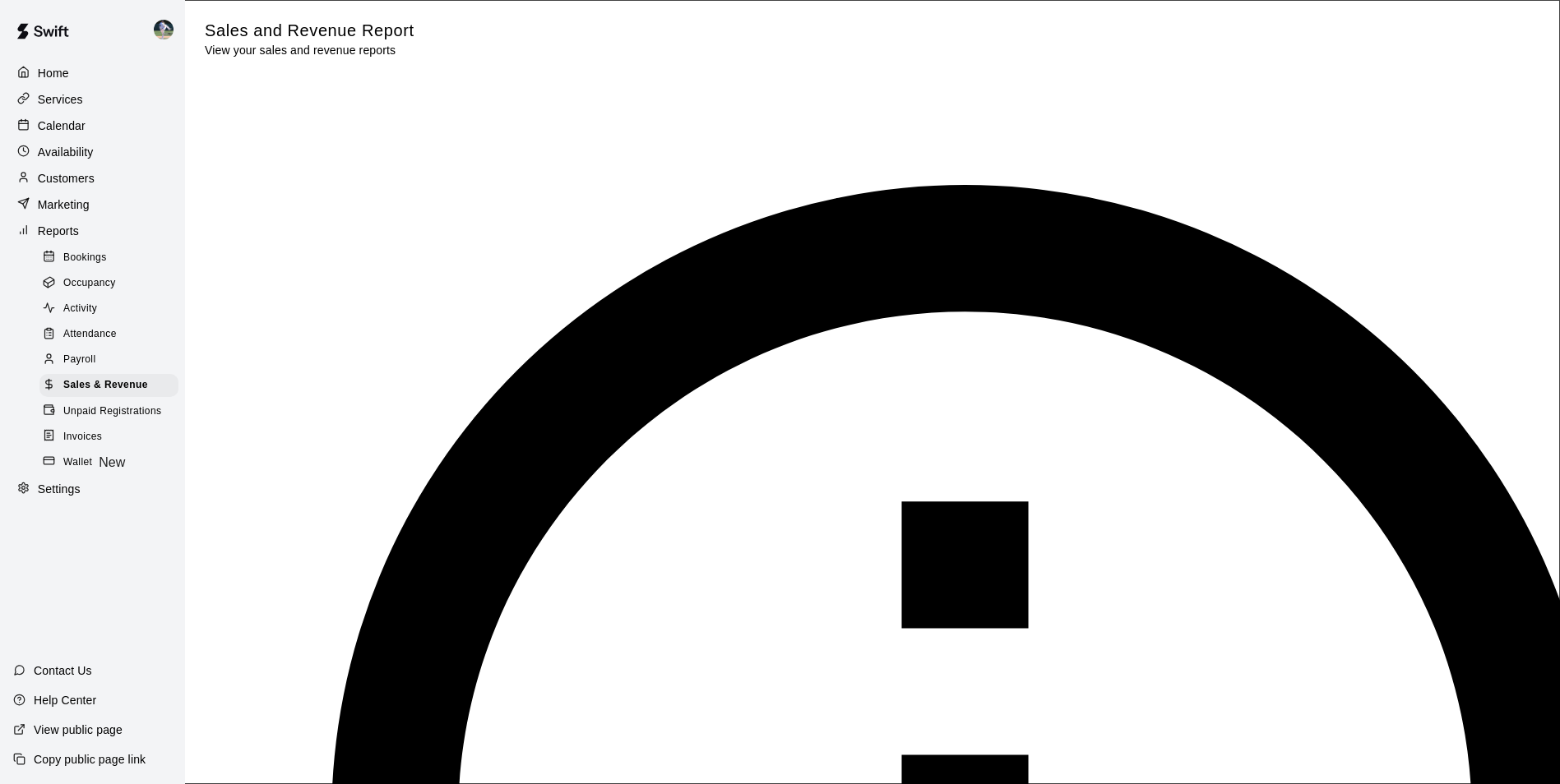
click at [86, 266] on span "Bookings" at bounding box center [84, 258] width 43 height 17
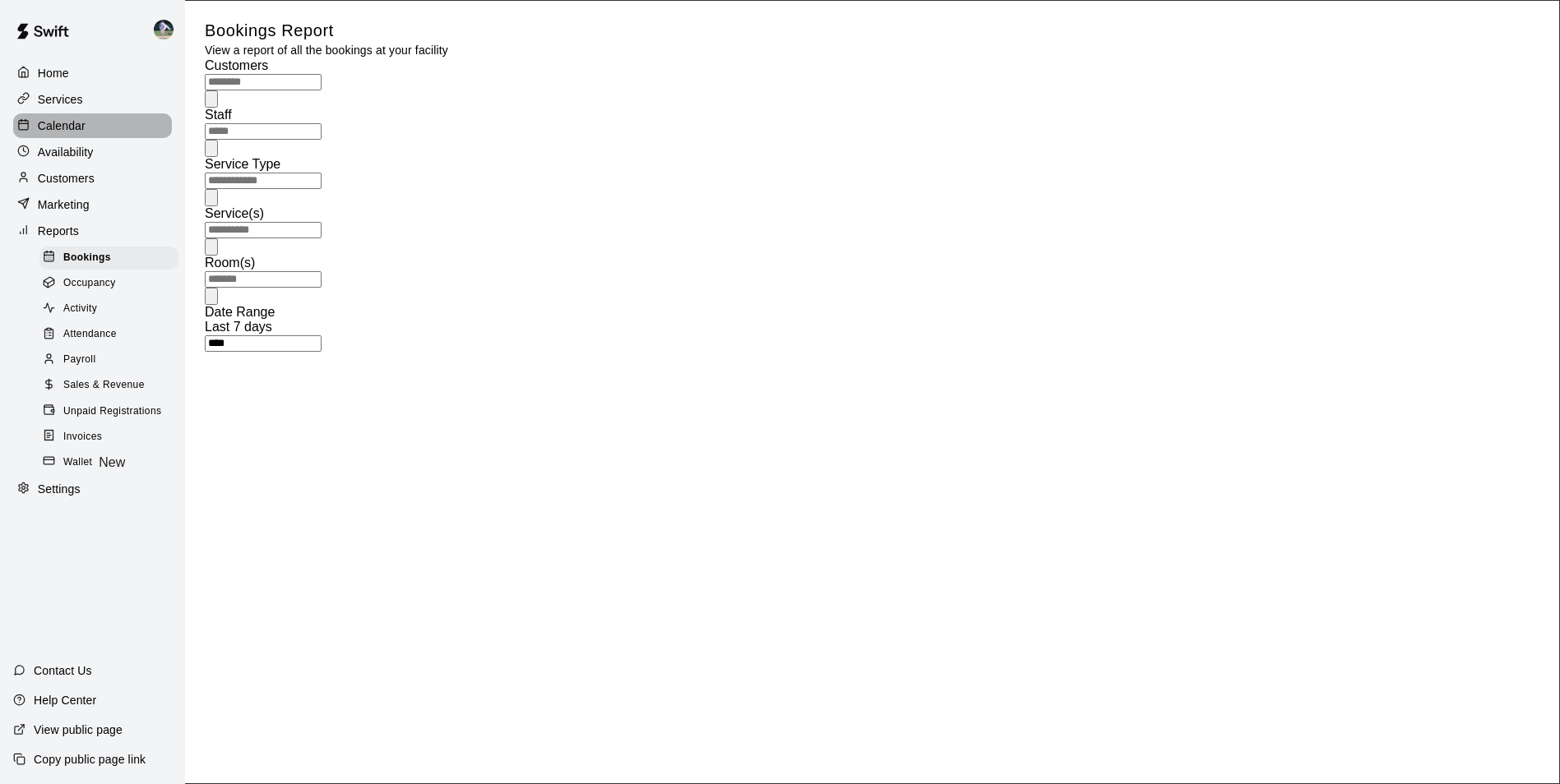
click at [104, 124] on div "Calendar" at bounding box center [92, 126] width 159 height 25
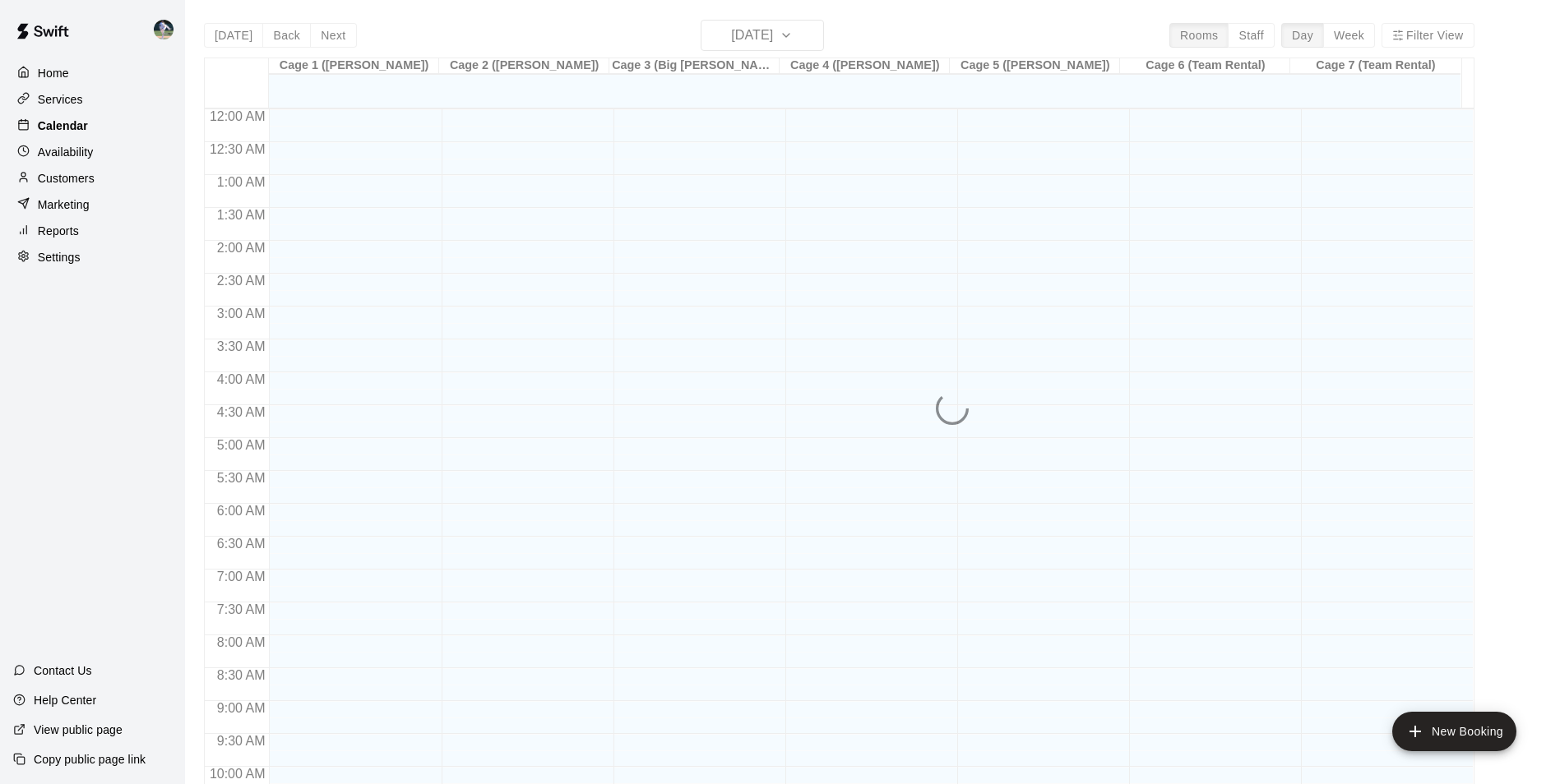
scroll to position [835, 0]
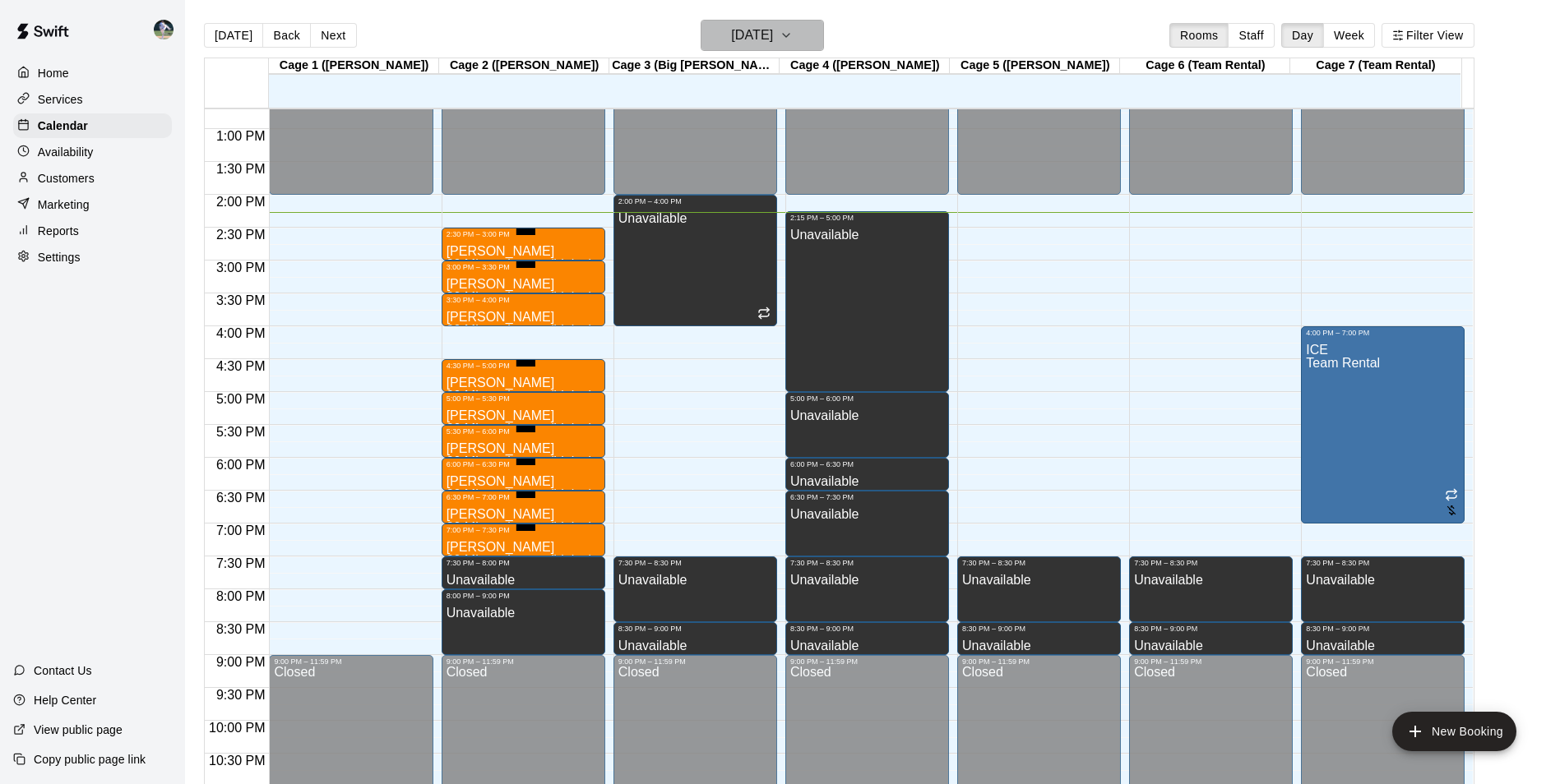
click at [749, 34] on h6 "[DATE]" at bounding box center [752, 35] width 42 height 23
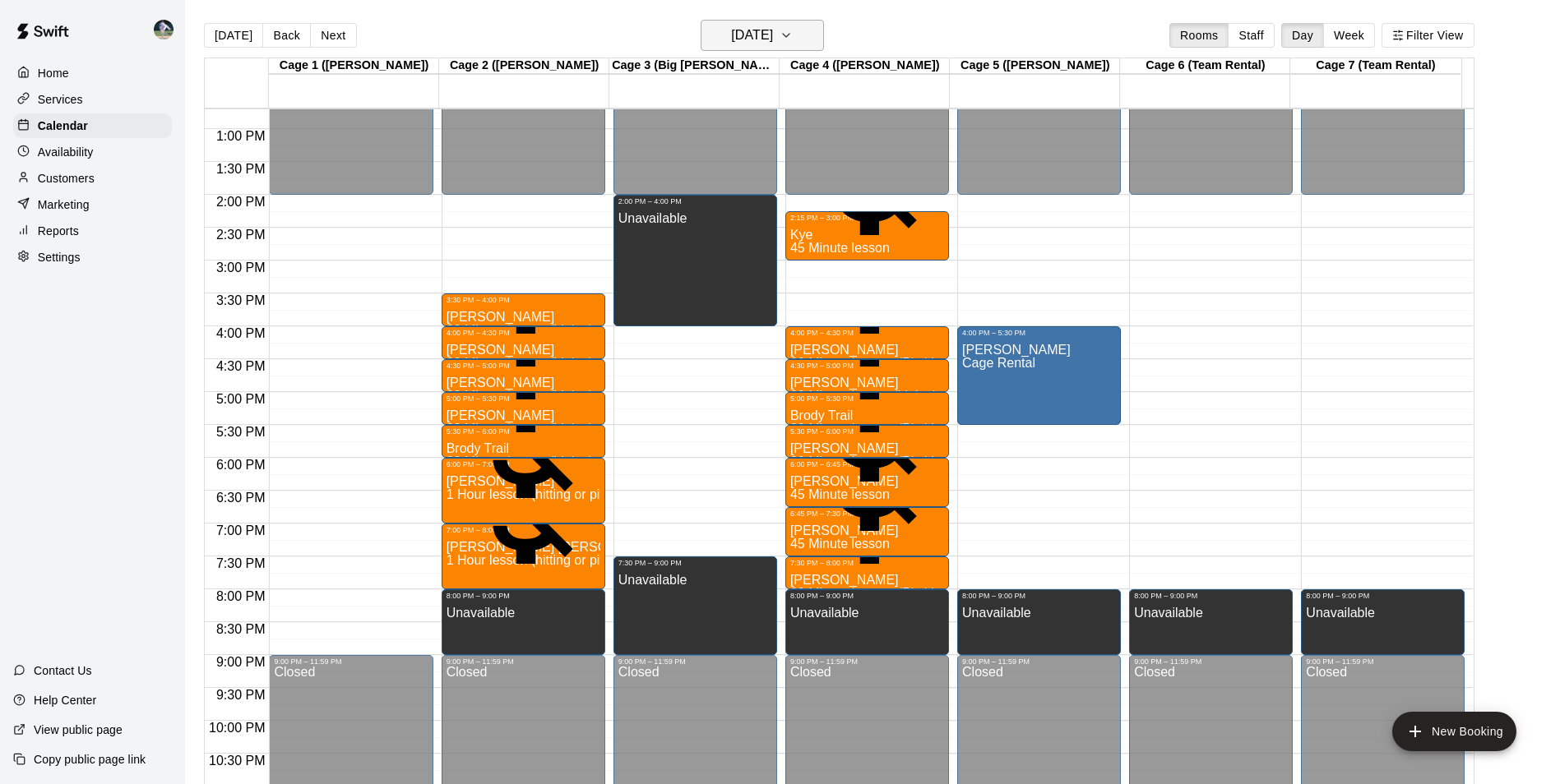
click at [766, 39] on h6 "[DATE]" at bounding box center [752, 35] width 42 height 23
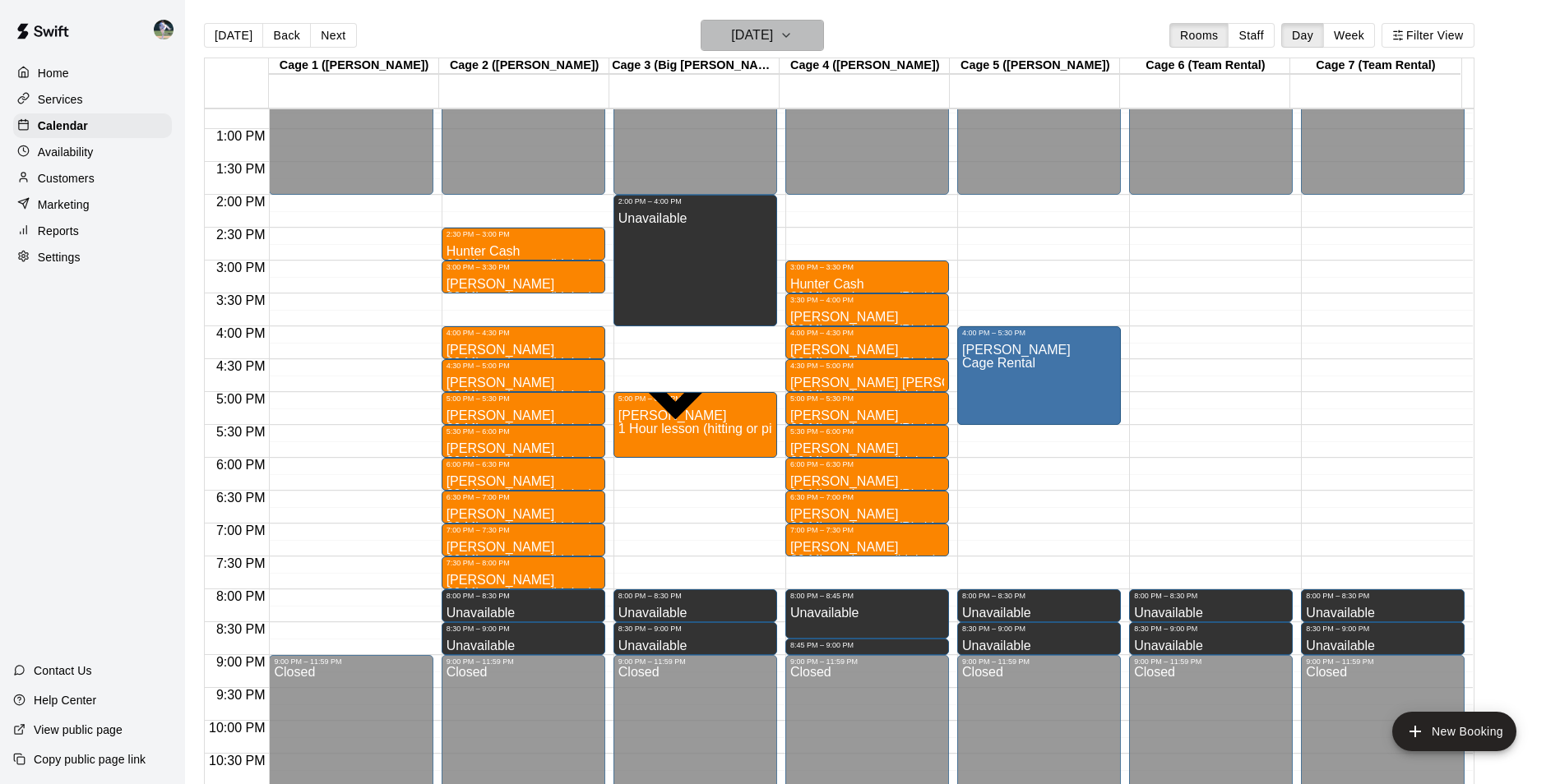
click at [731, 39] on h6 "[DATE]" at bounding box center [752, 35] width 42 height 23
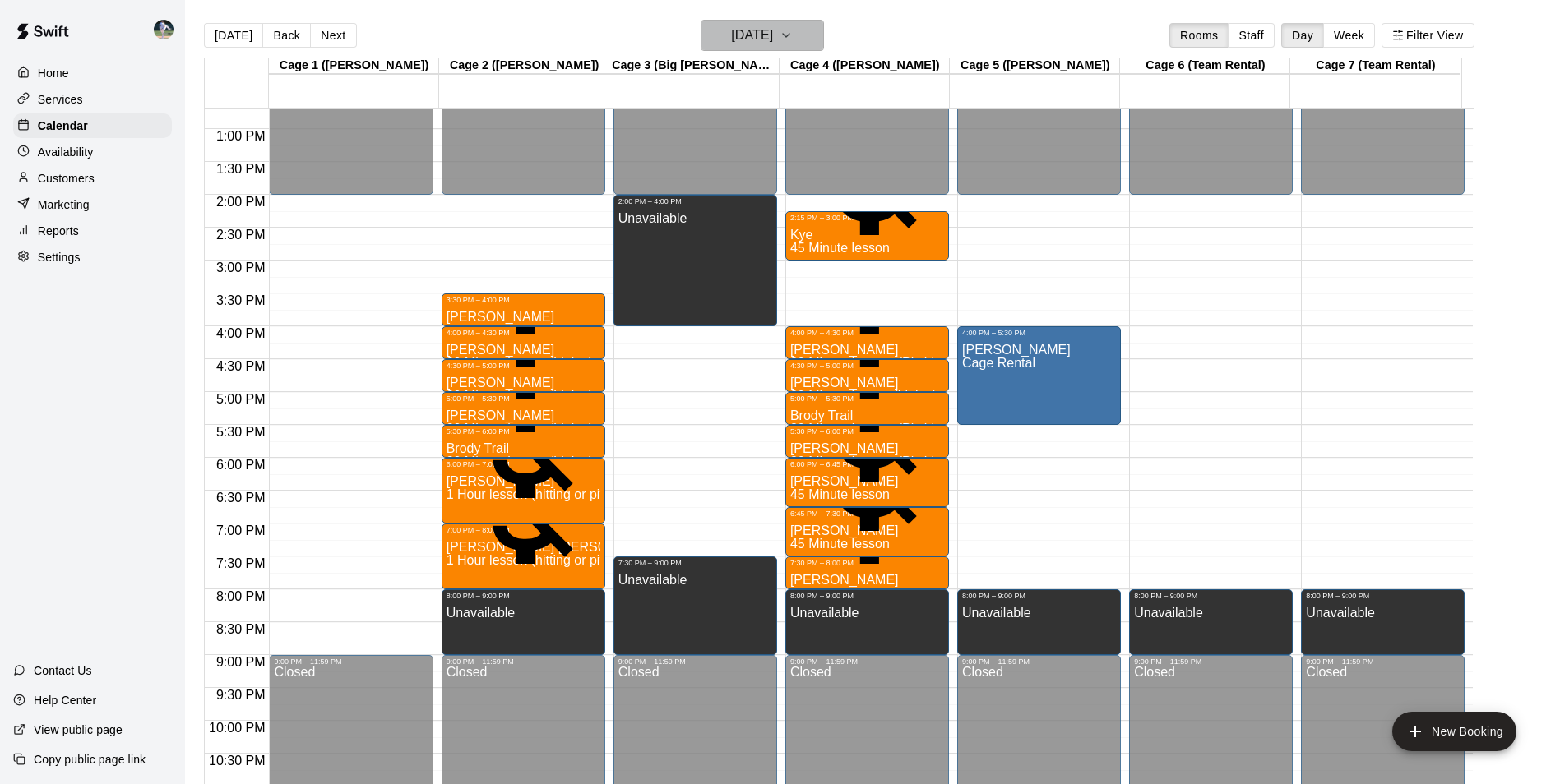
click at [733, 34] on h6 "[DATE]" at bounding box center [752, 35] width 42 height 23
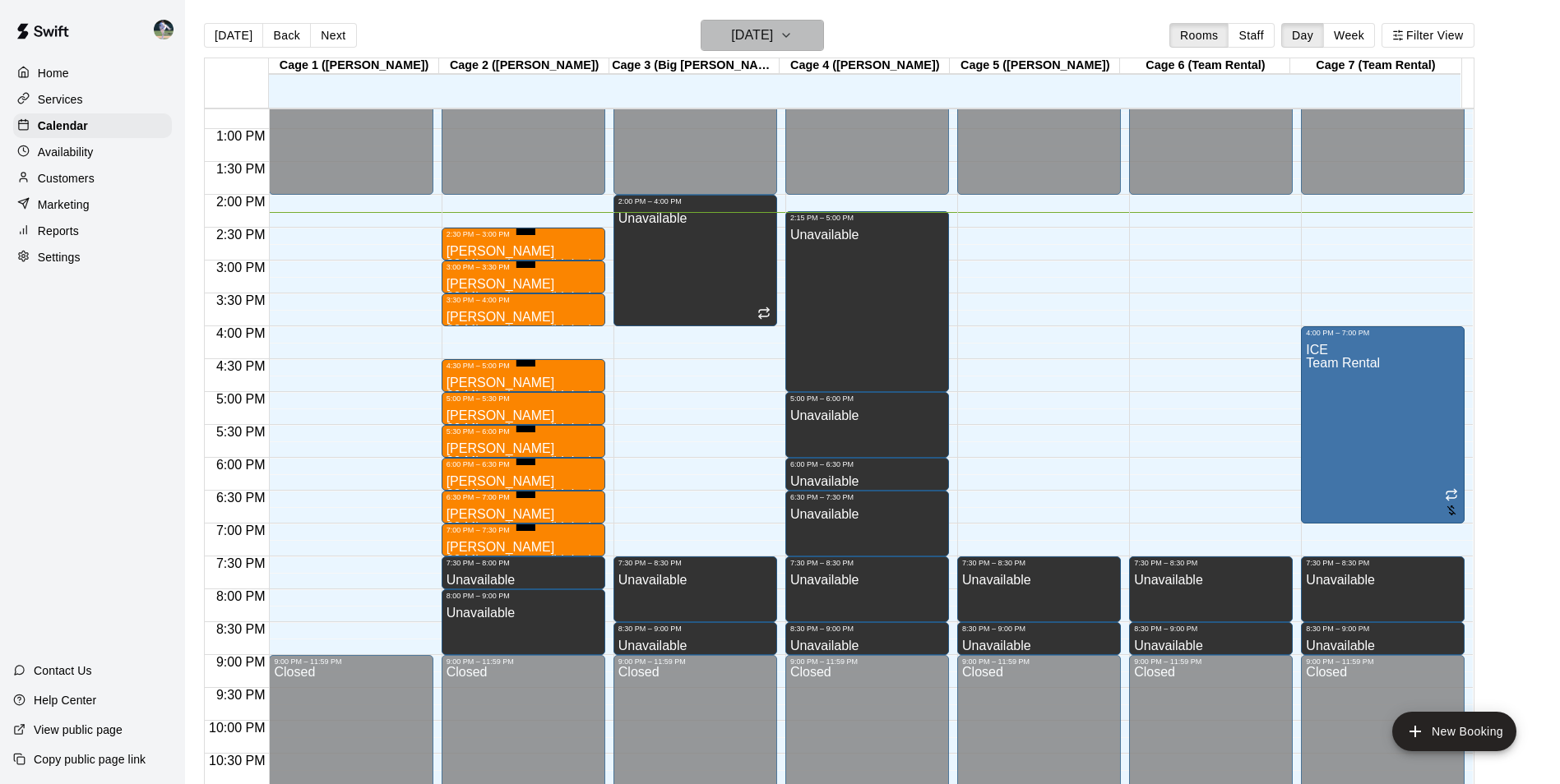
click at [755, 36] on h6 "[DATE]" at bounding box center [752, 35] width 42 height 23
